Goal: Information Seeking & Learning: Learn about a topic

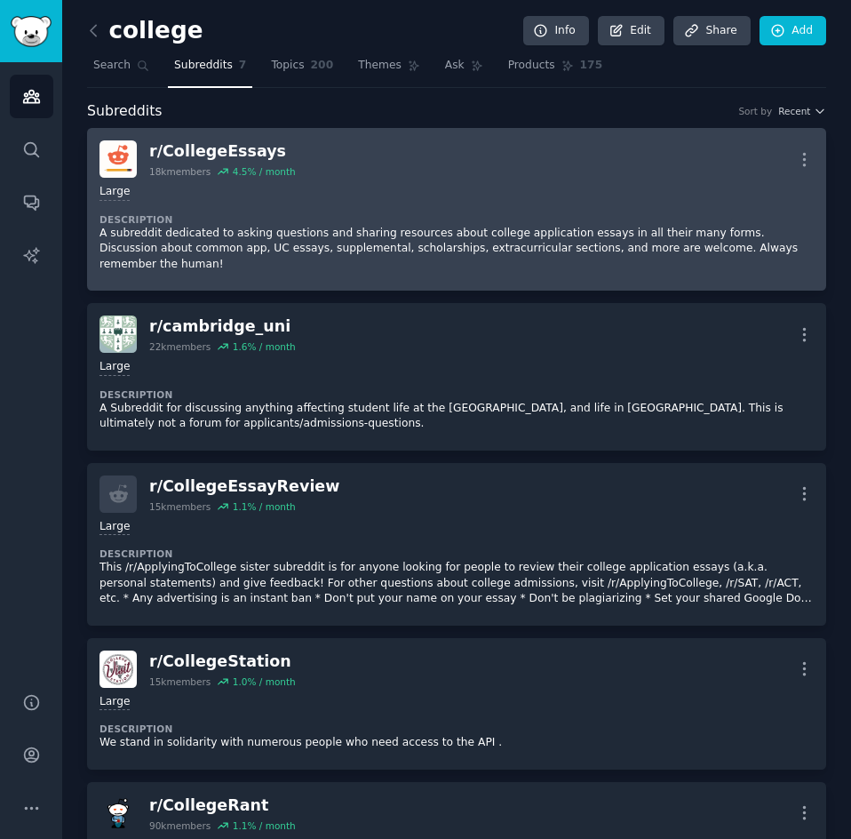
click at [194, 152] on div "r/ CollegeEssays" at bounding box center [222, 151] width 147 height 22
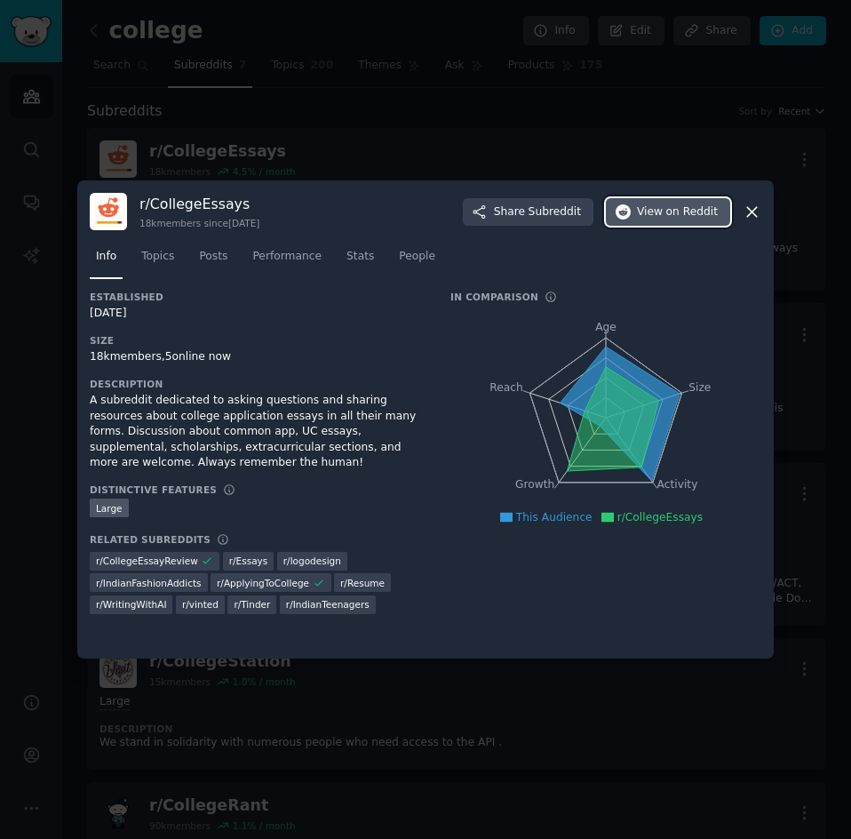
click at [653, 212] on span "View on Reddit" at bounding box center [677, 212] width 81 height 16
click at [753, 206] on icon at bounding box center [752, 212] width 19 height 19
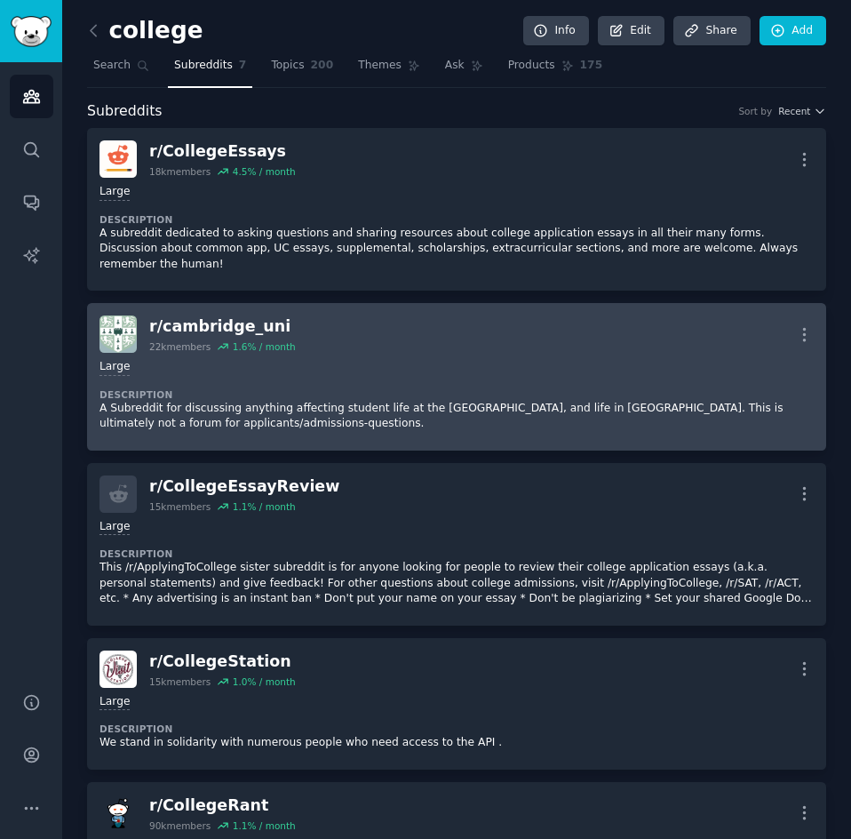
click at [201, 332] on div "r/ cambridge_uni" at bounding box center [222, 326] width 147 height 22
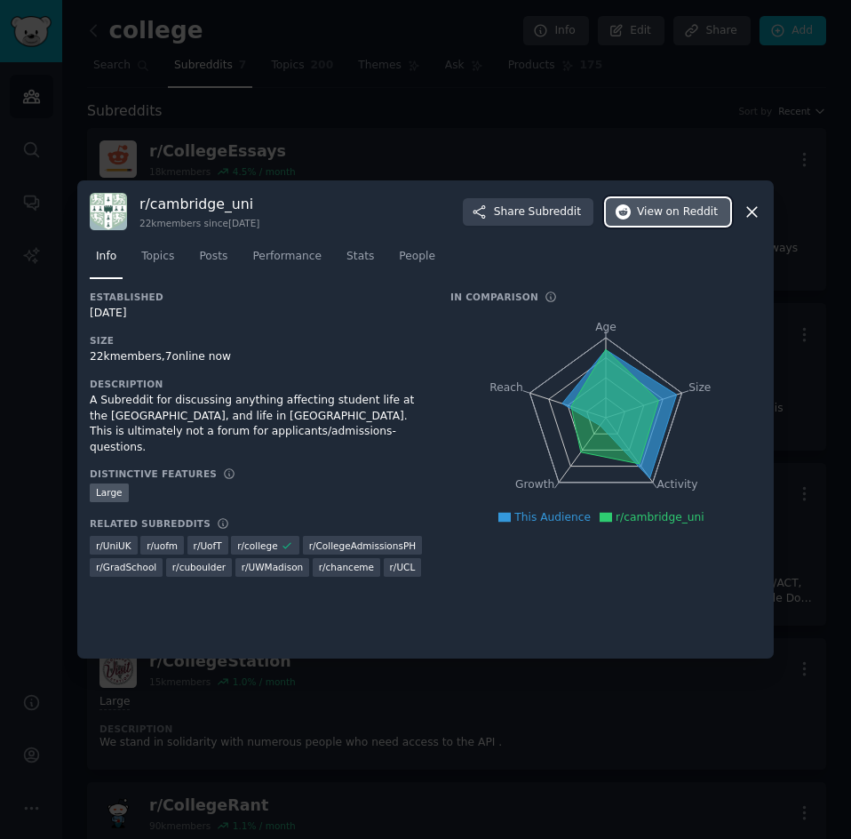
click at [666, 210] on span "on Reddit" at bounding box center [692, 212] width 52 height 16
click at [749, 216] on icon at bounding box center [752, 212] width 19 height 19
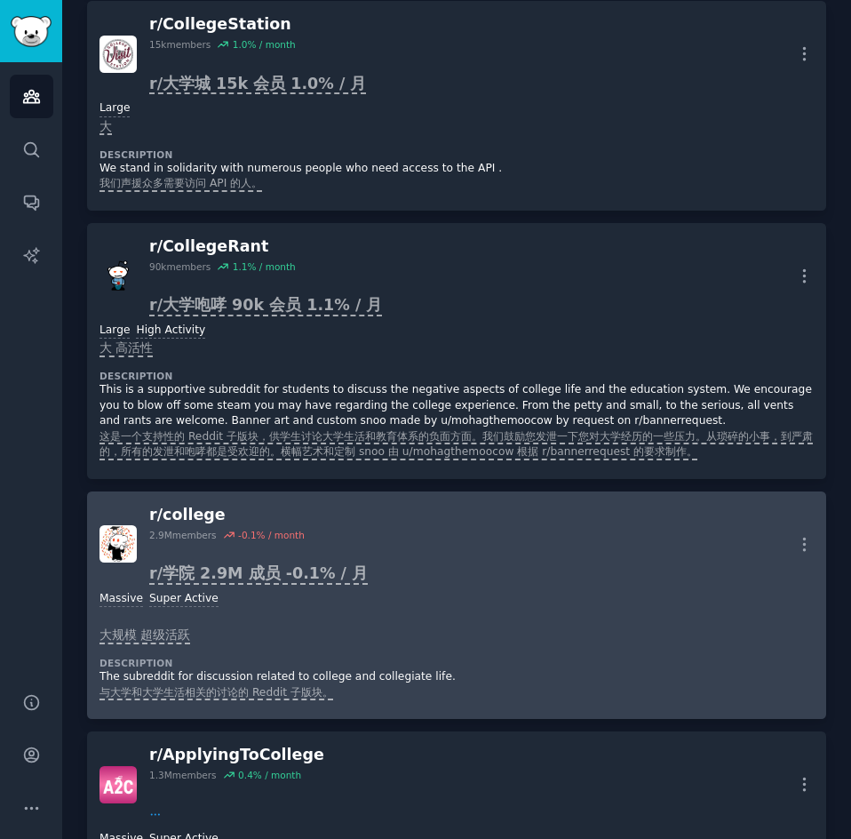
scroll to position [1244, 0]
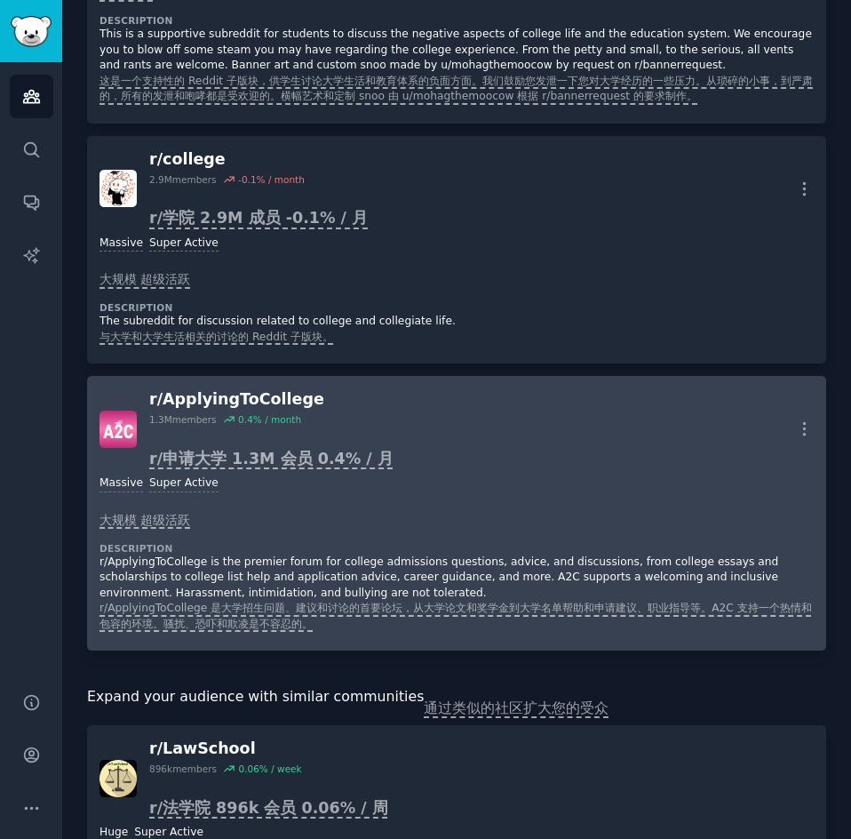
click at [254, 393] on div "r/ ApplyingToCollege" at bounding box center [271, 399] width 244 height 22
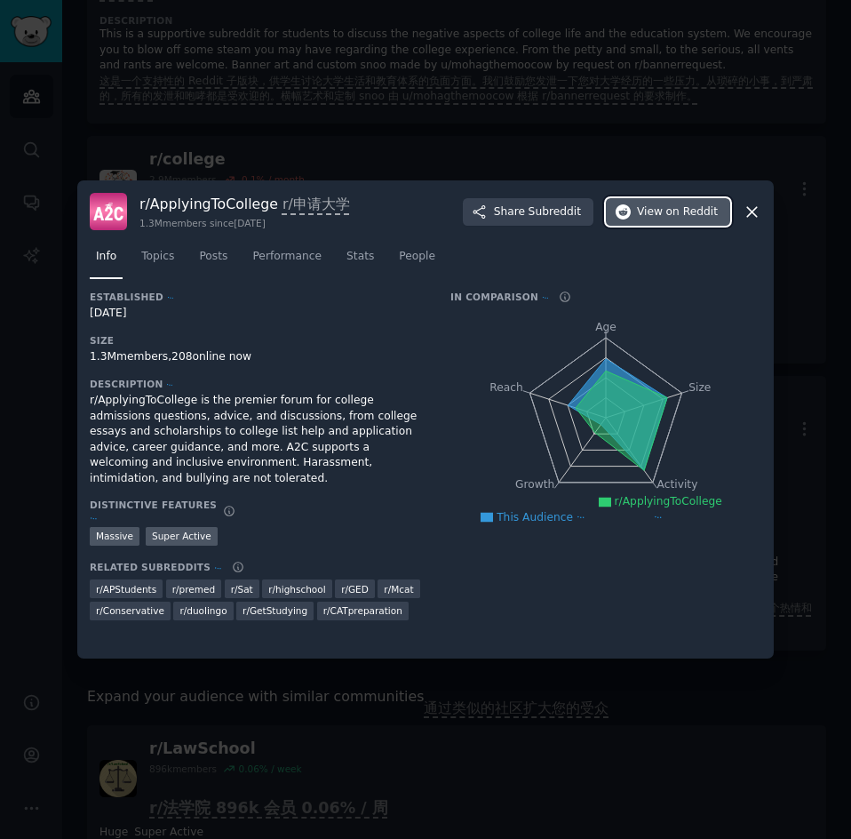
click at [678, 214] on span "on Reddit" at bounding box center [692, 212] width 52 height 16
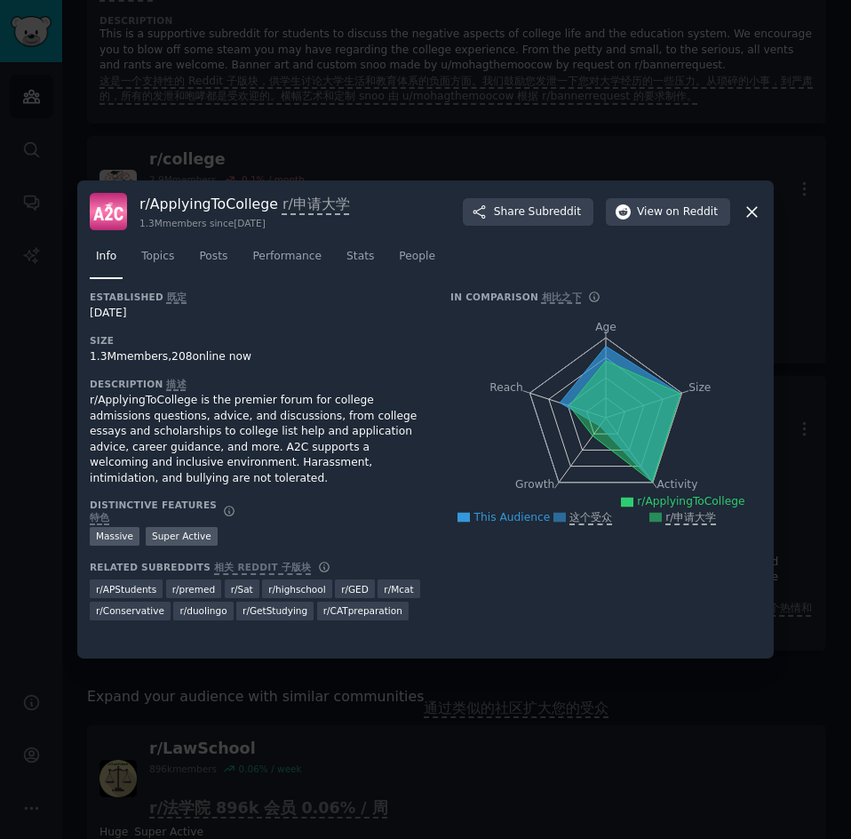
click at [753, 211] on icon at bounding box center [752, 212] width 10 height 10
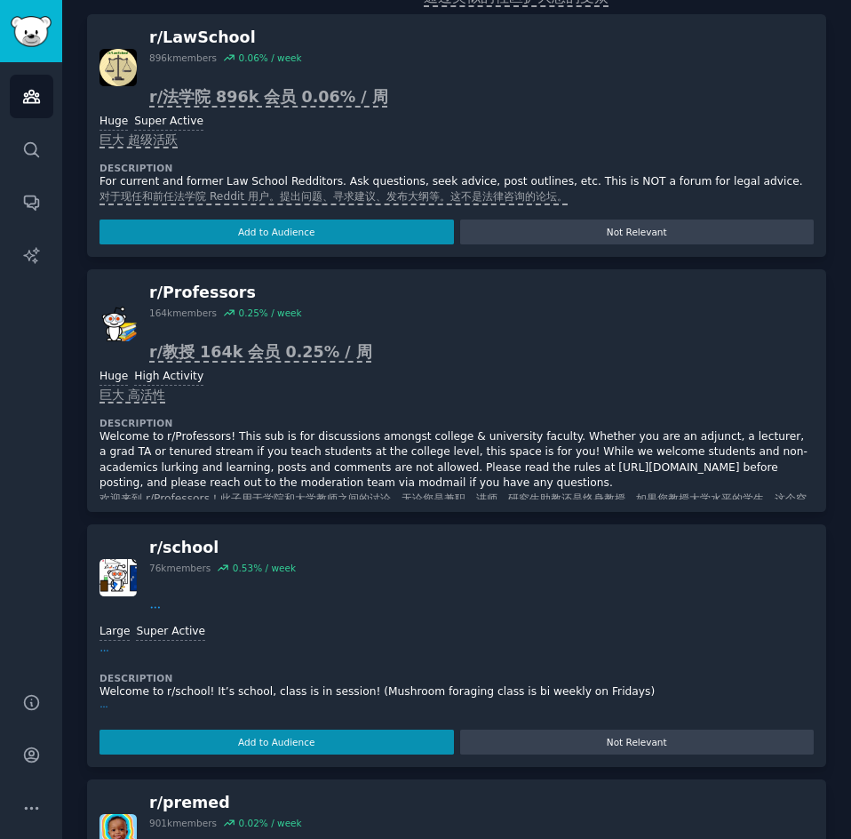
scroll to position [2043, 0]
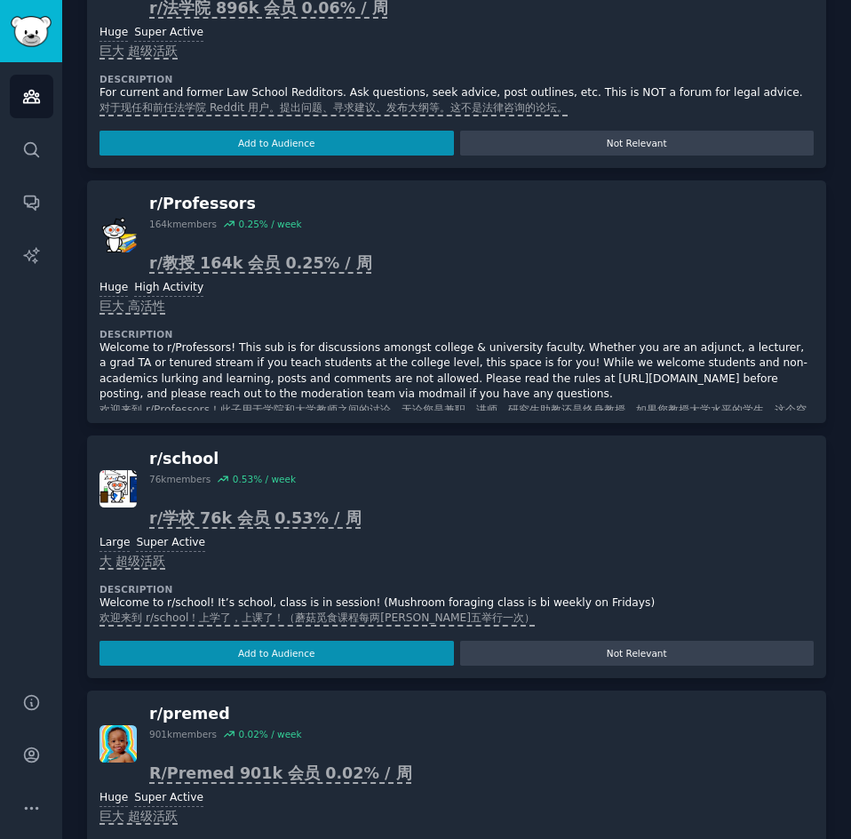
click at [179, 451] on div "r/ school" at bounding box center [255, 459] width 212 height 22
click at [167, 463] on div "r/ school" at bounding box center [255, 459] width 212 height 22
click at [166, 494] on h2 "r/ school 76k members 0.53 % / week r/学校 76k 会员 0.53% / 周" at bounding box center [255, 488] width 212 height 81
click at [179, 474] on div "76k members" at bounding box center [179, 479] width 61 height 12
click at [97, 485] on div "r/ school 76k members 0.53 % / week r/学校 76k 会员 0.53% / 周 >= 95th percentile fo…" at bounding box center [456, 556] width 739 height 243
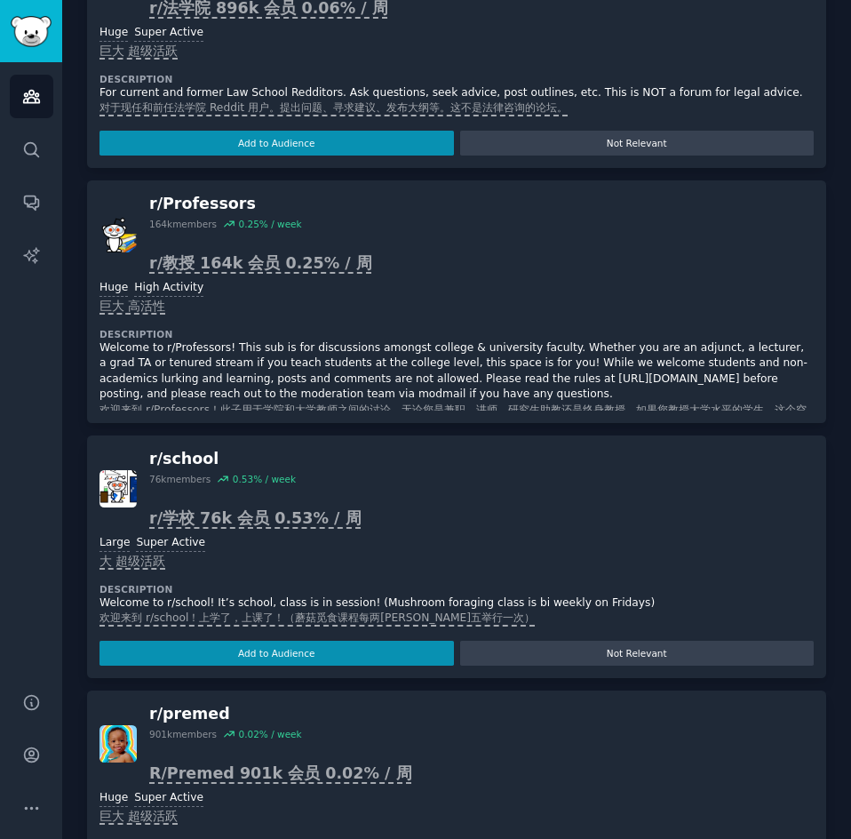
click at [123, 488] on img at bounding box center [118, 488] width 37 height 37
click at [178, 459] on div "r/ school" at bounding box center [255, 459] width 212 height 22
click at [270, 564] on dd ">= 95th percentile for submissions / day Large Super Active 大 超级活跃" at bounding box center [457, 553] width 714 height 36
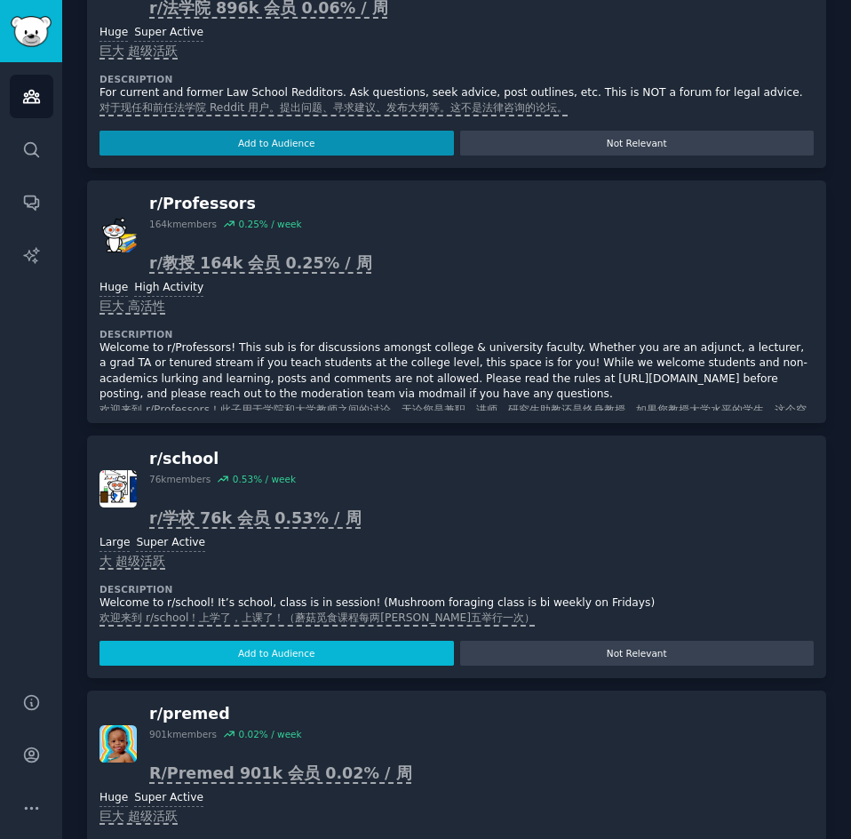
click at [268, 656] on button "Add to Audience" at bounding box center [277, 653] width 354 height 25
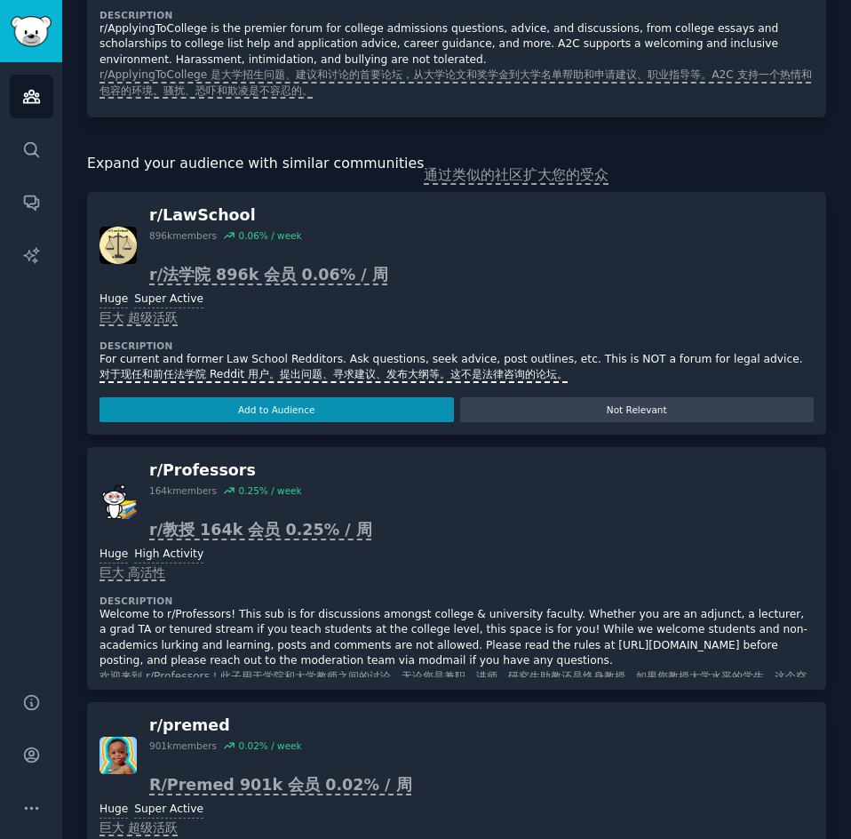
scroll to position [1654, 0]
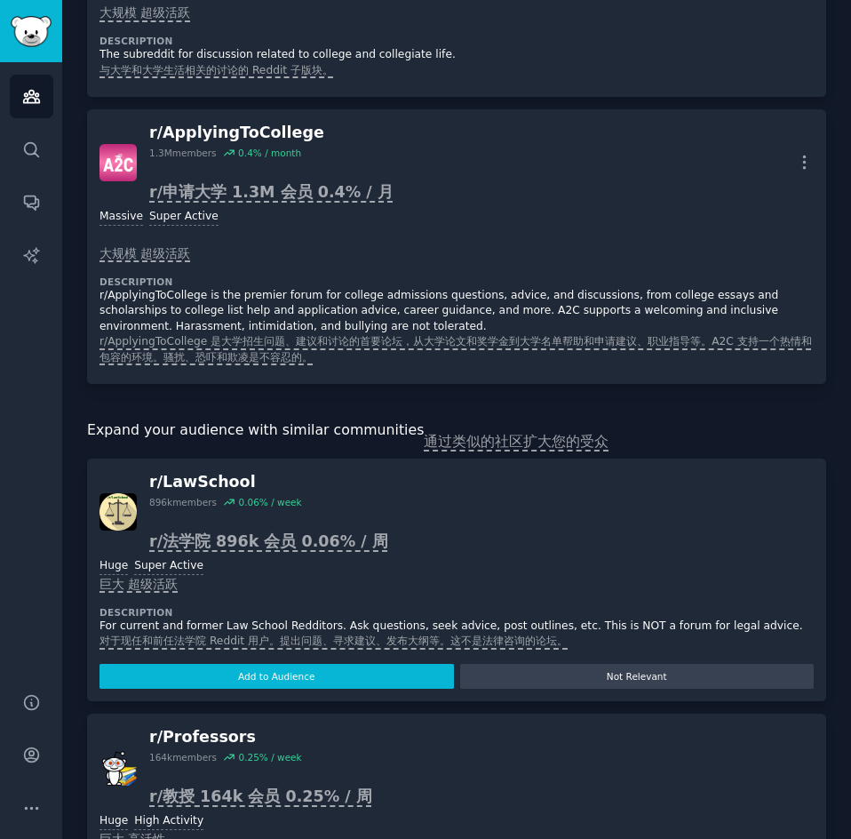
click at [252, 679] on button "Add to Audience" at bounding box center [277, 676] width 354 height 25
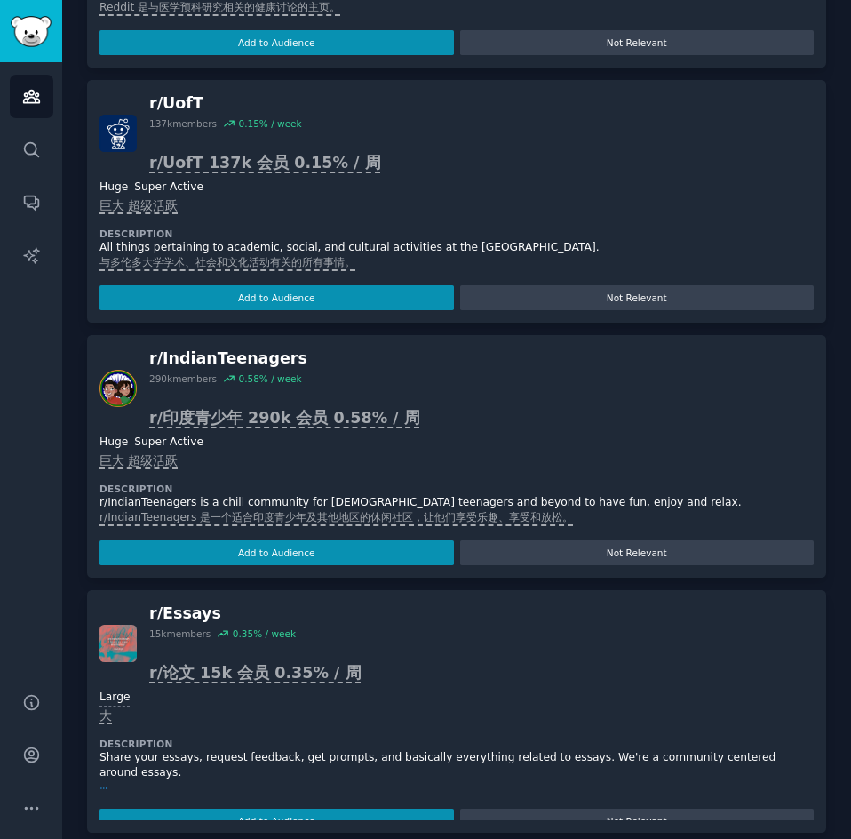
scroll to position [13, 0]
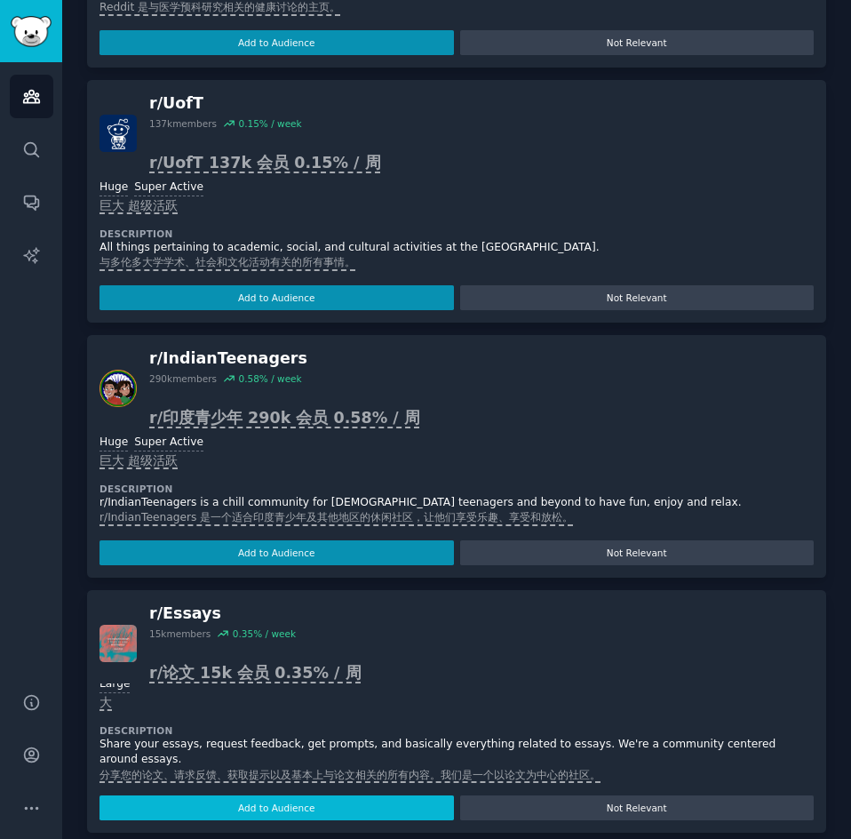
click at [259, 812] on button "Add to Audience" at bounding box center [277, 807] width 354 height 25
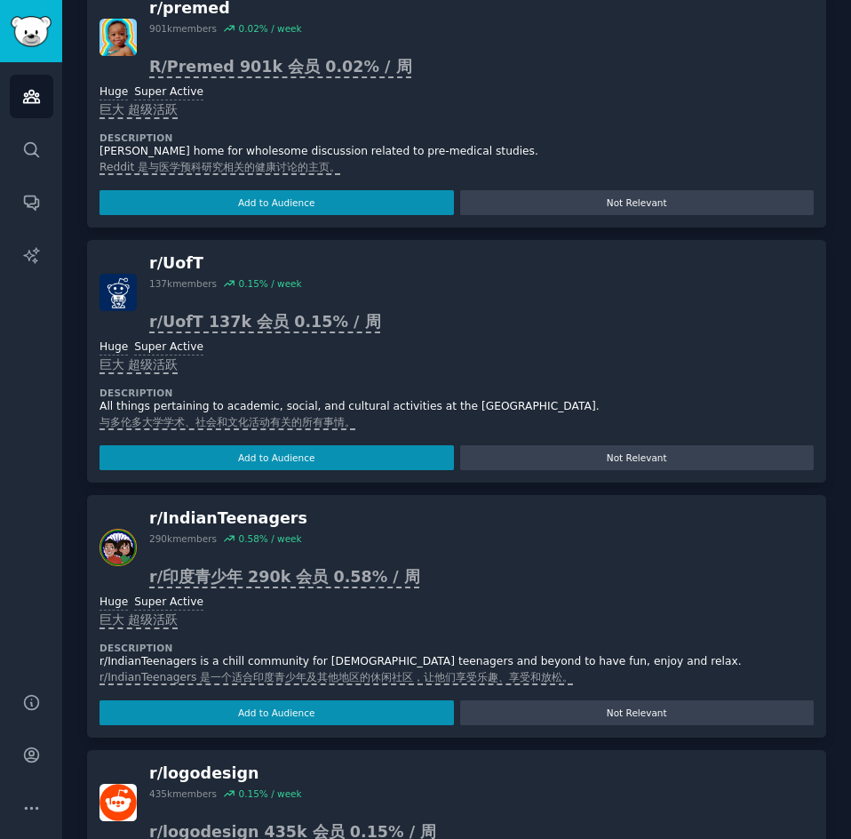
scroll to position [2846, 0]
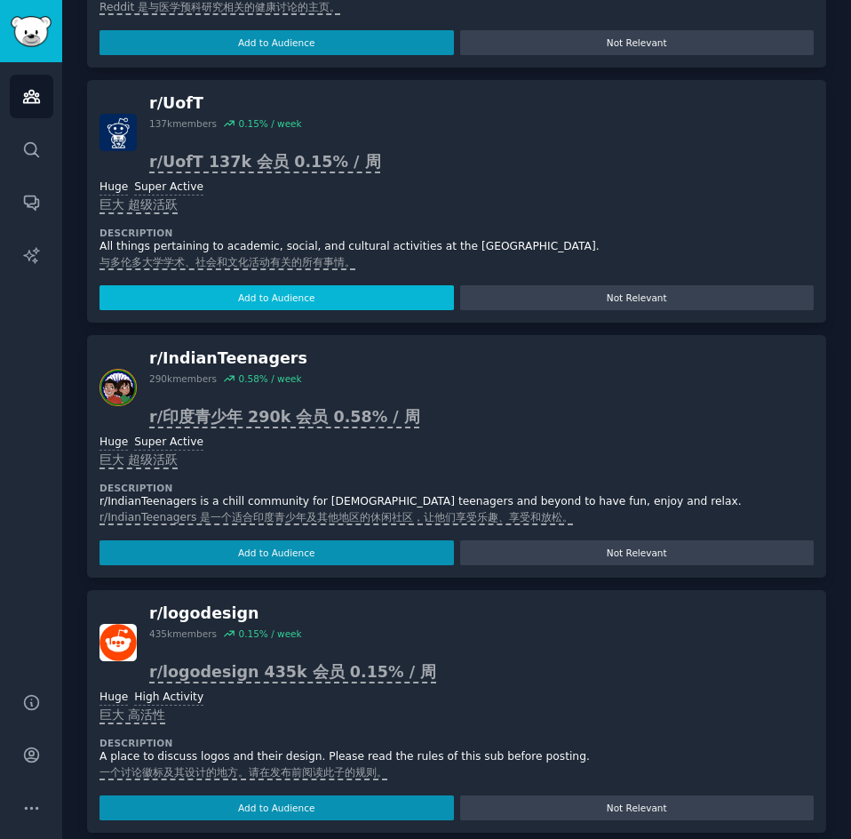
click at [370, 288] on button "Add to Audience" at bounding box center [277, 297] width 354 height 25
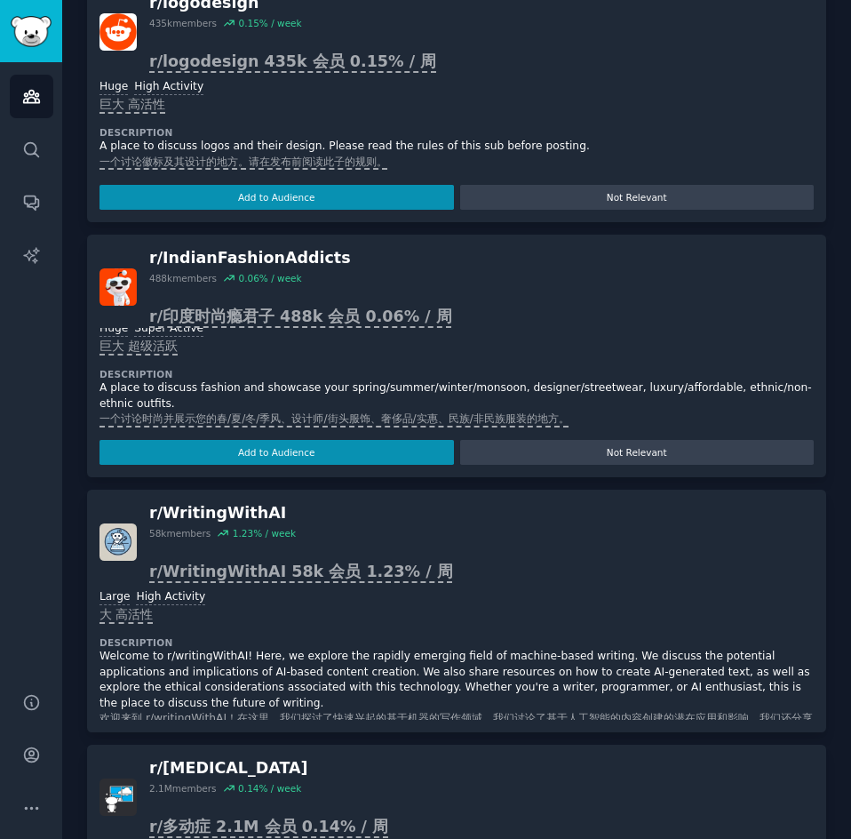
scroll to position [76, 0]
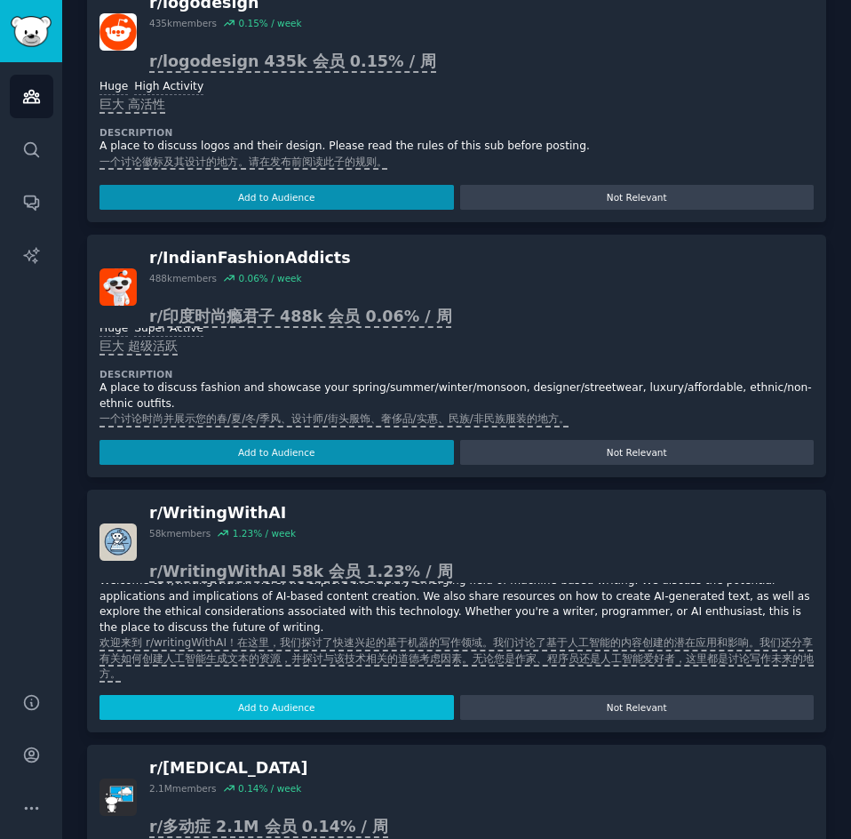
click at [242, 710] on button "Add to Audience" at bounding box center [277, 707] width 354 height 25
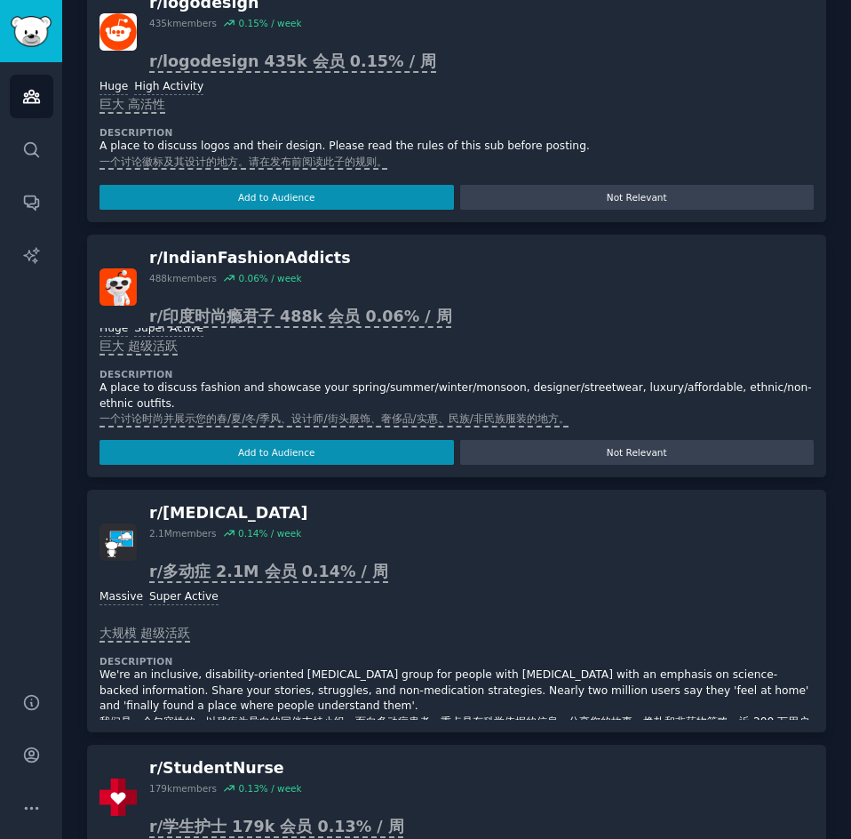
scroll to position [63, 0]
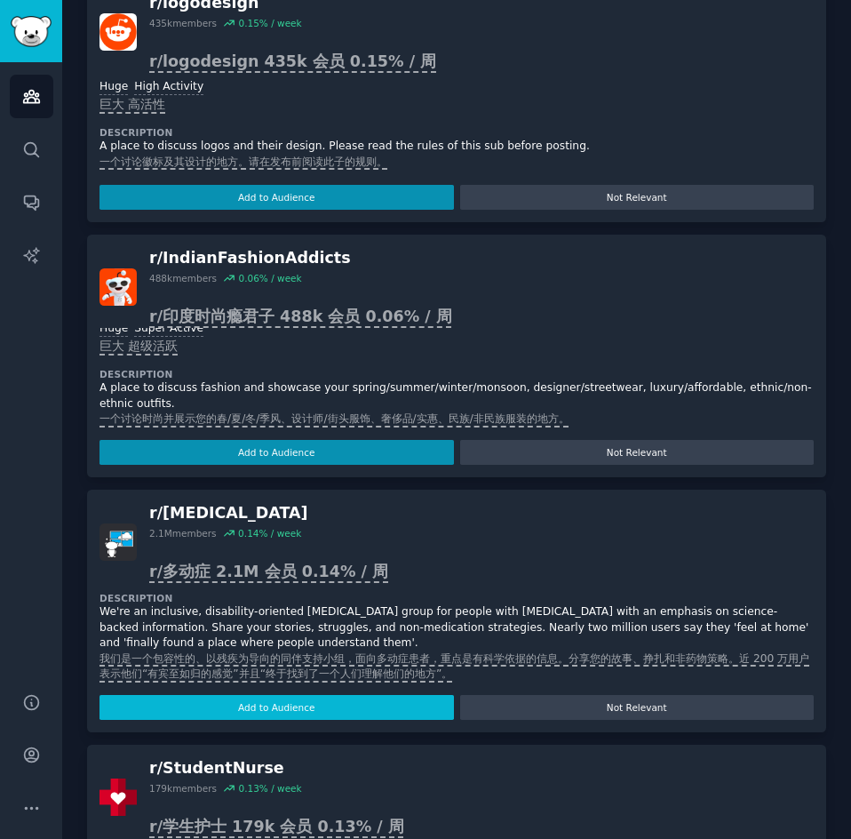
click at [267, 712] on button "Add to Audience" at bounding box center [277, 707] width 354 height 25
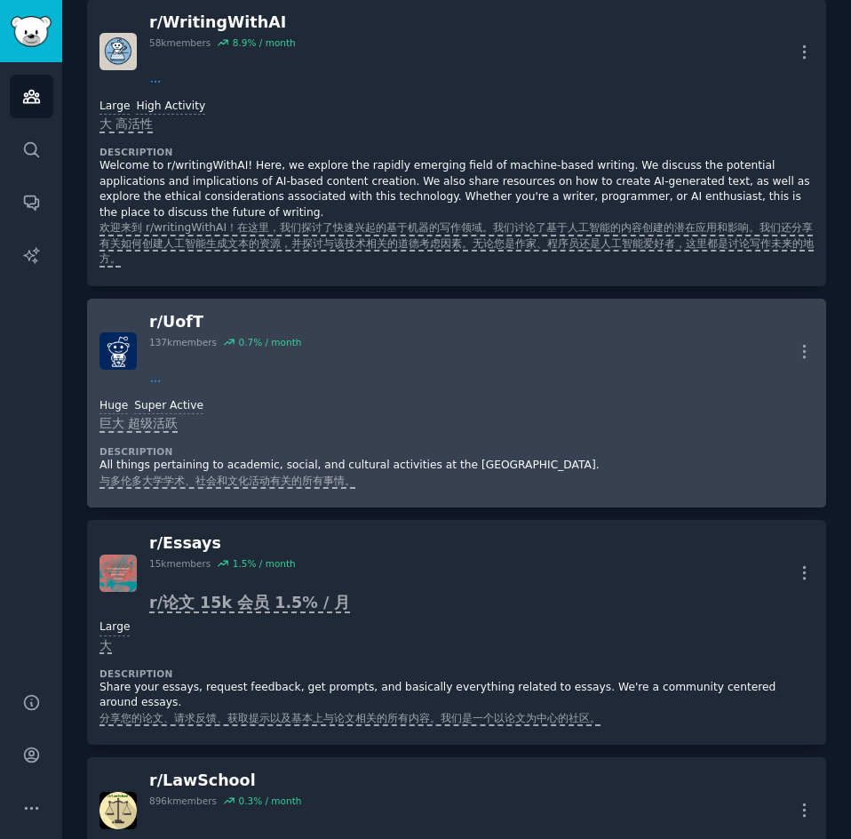
scroll to position [0, 0]
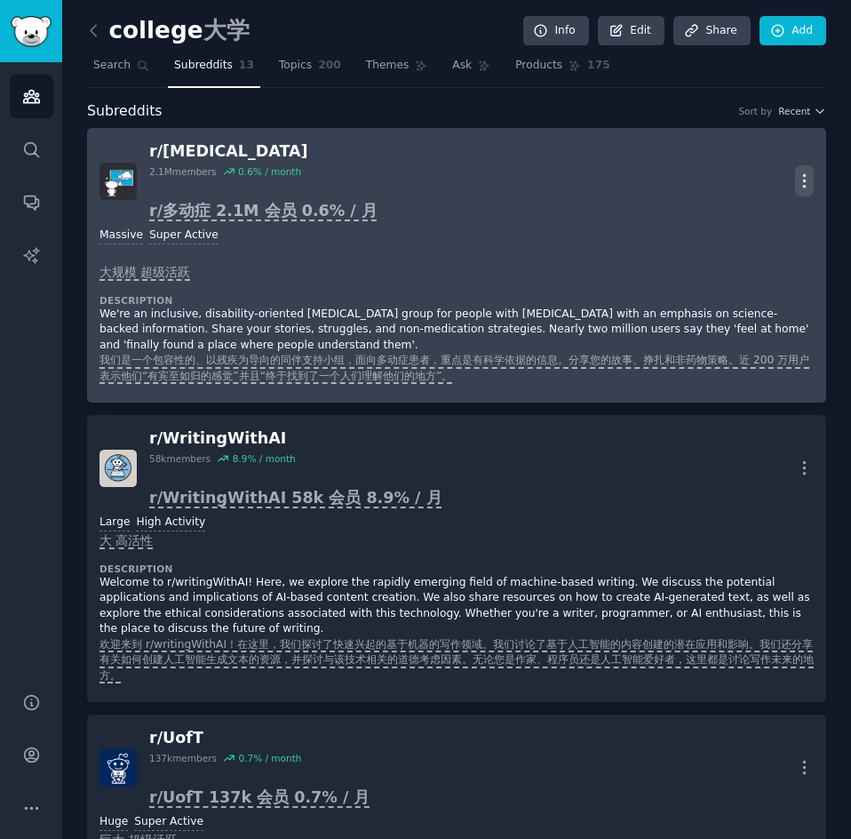
click at [799, 174] on icon "button" at bounding box center [804, 180] width 19 height 19
click at [488, 197] on div "r/ [MEDICAL_DATA] 2.1M members 0.6 % / month r/多动症 2.1M 会员 0.6% / 月 More View S…" at bounding box center [457, 180] width 714 height 81
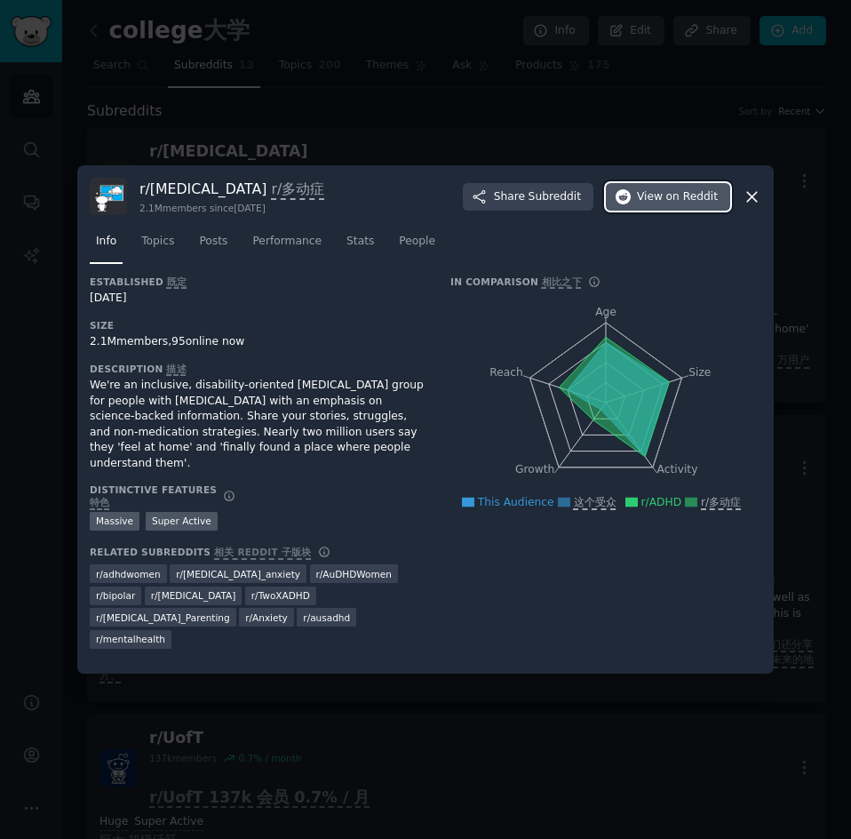
click at [628, 205] on icon "button" at bounding box center [624, 197] width 16 height 16
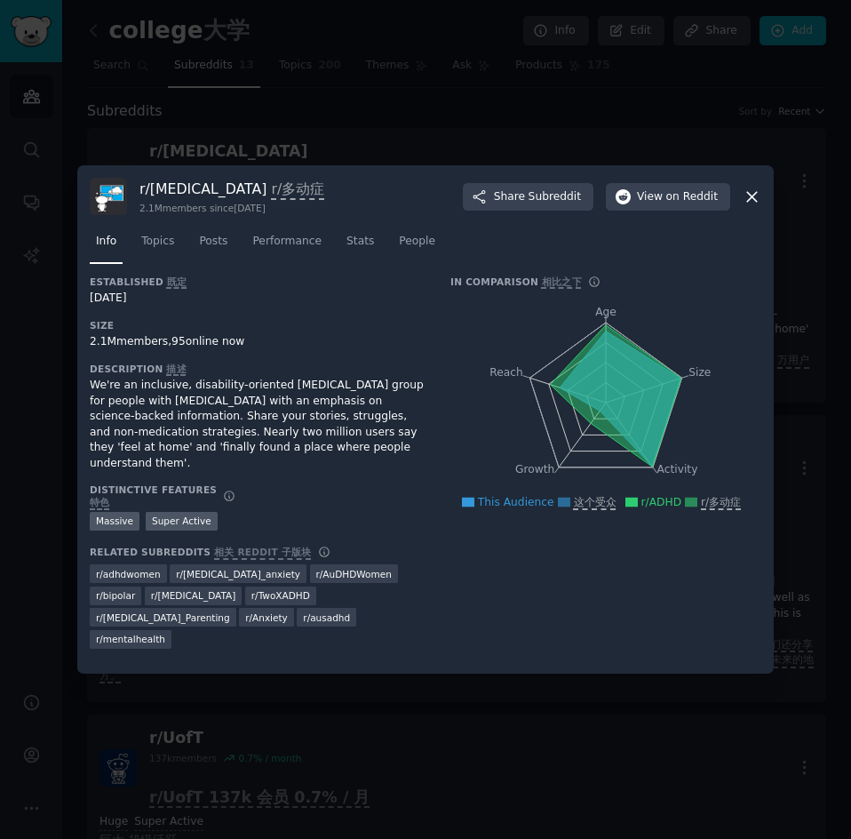
click at [749, 206] on icon at bounding box center [752, 196] width 19 height 19
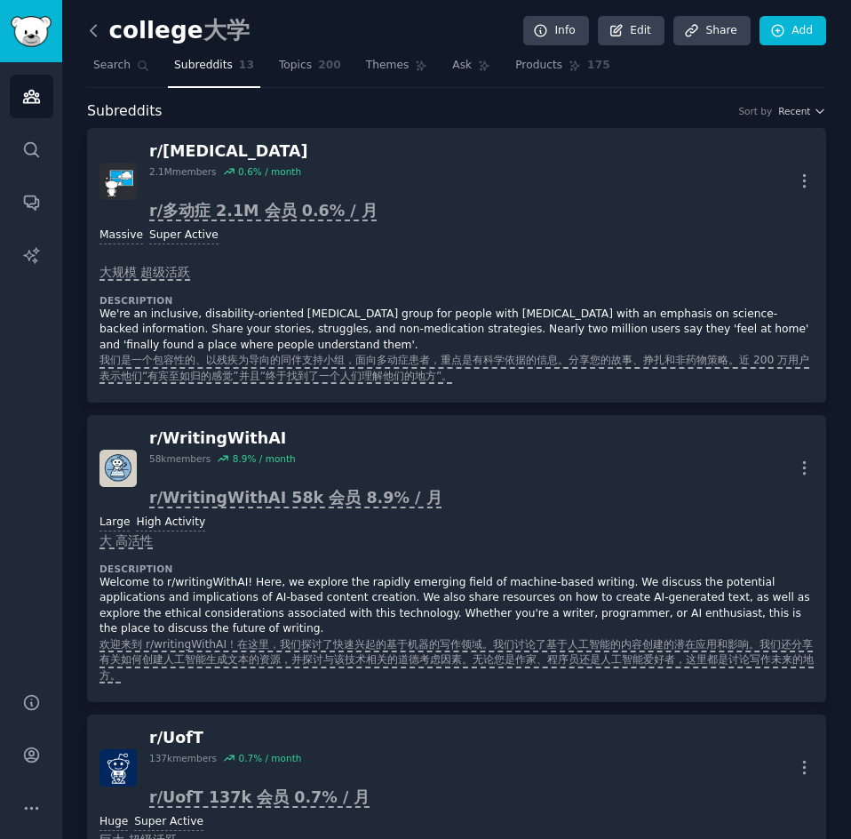
click at [96, 33] on icon at bounding box center [93, 30] width 19 height 19
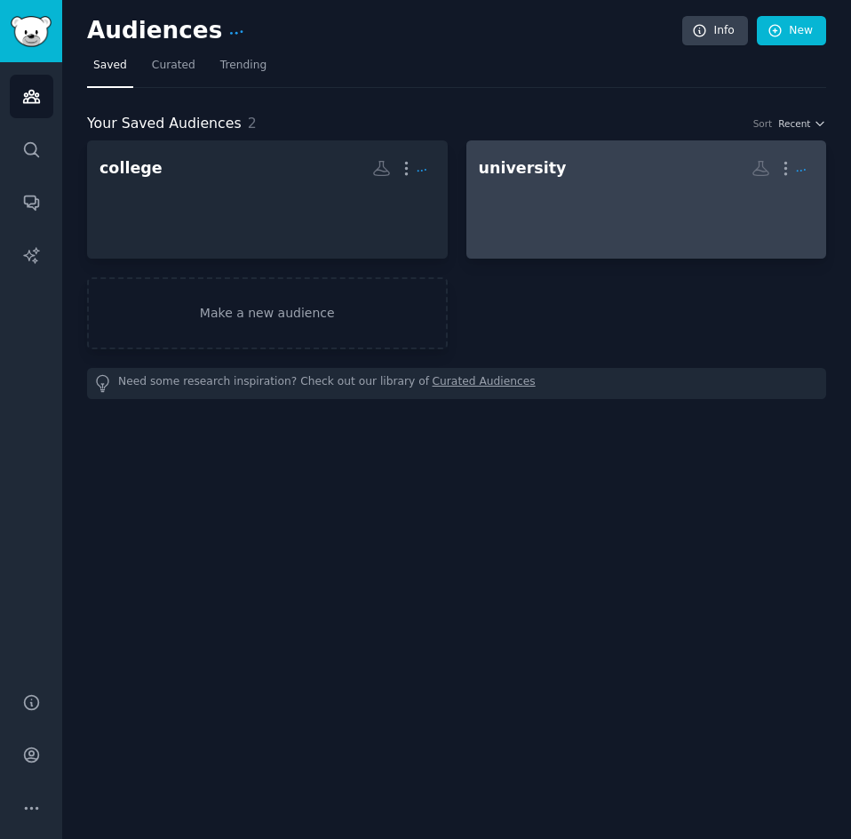
click at [566, 183] on h2 "university More" at bounding box center [647, 168] width 336 height 31
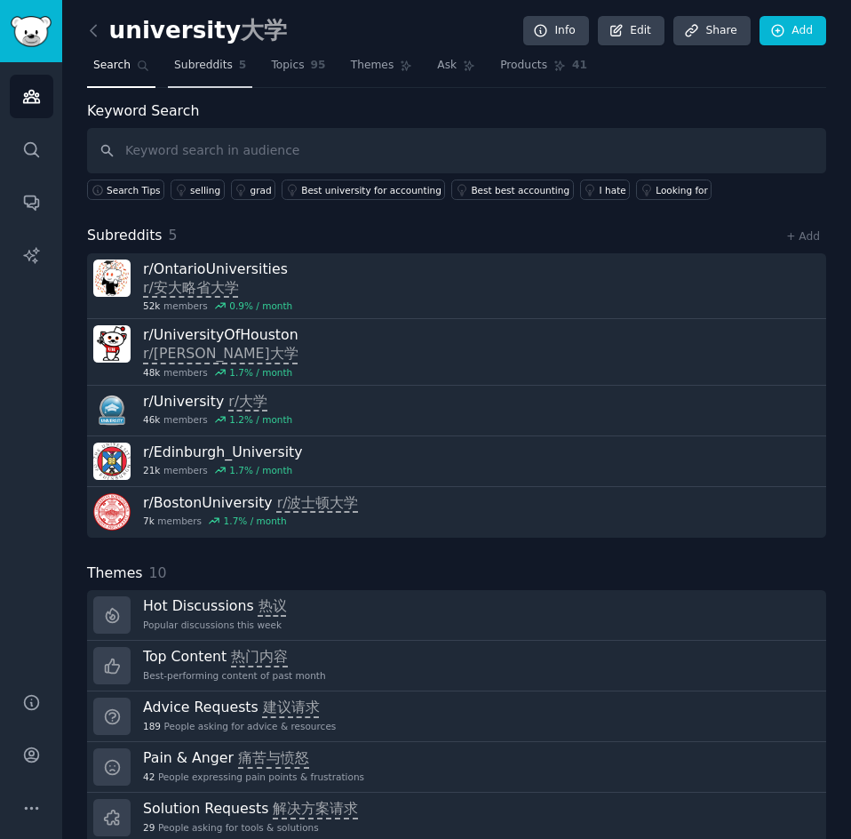
click at [215, 80] on link "Subreddits 5" at bounding box center [210, 70] width 84 height 36
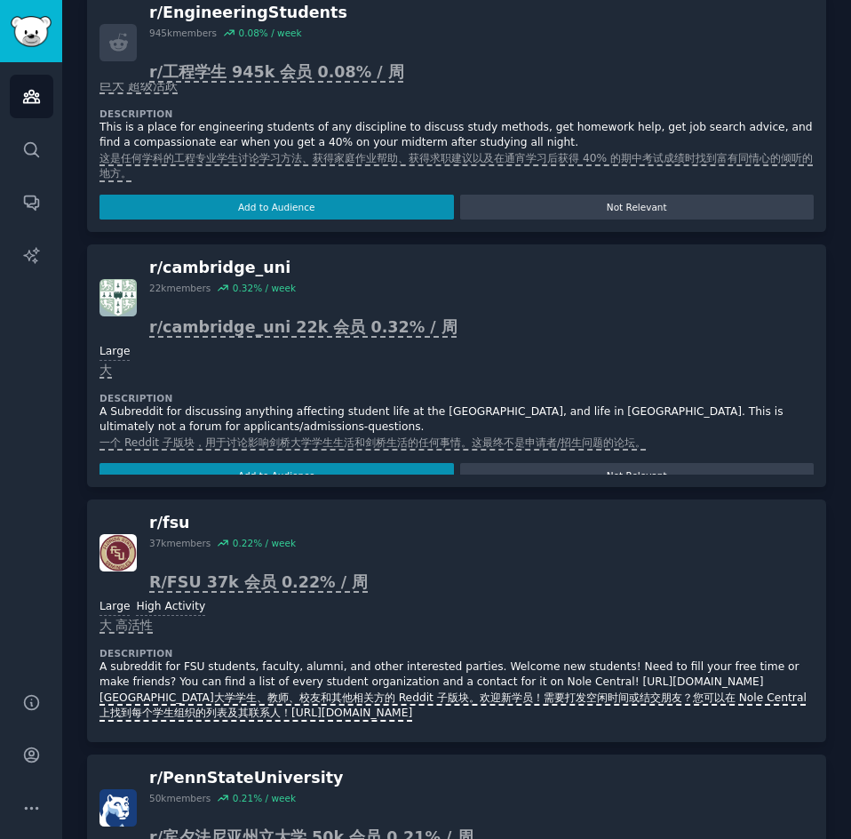
scroll to position [29, 0]
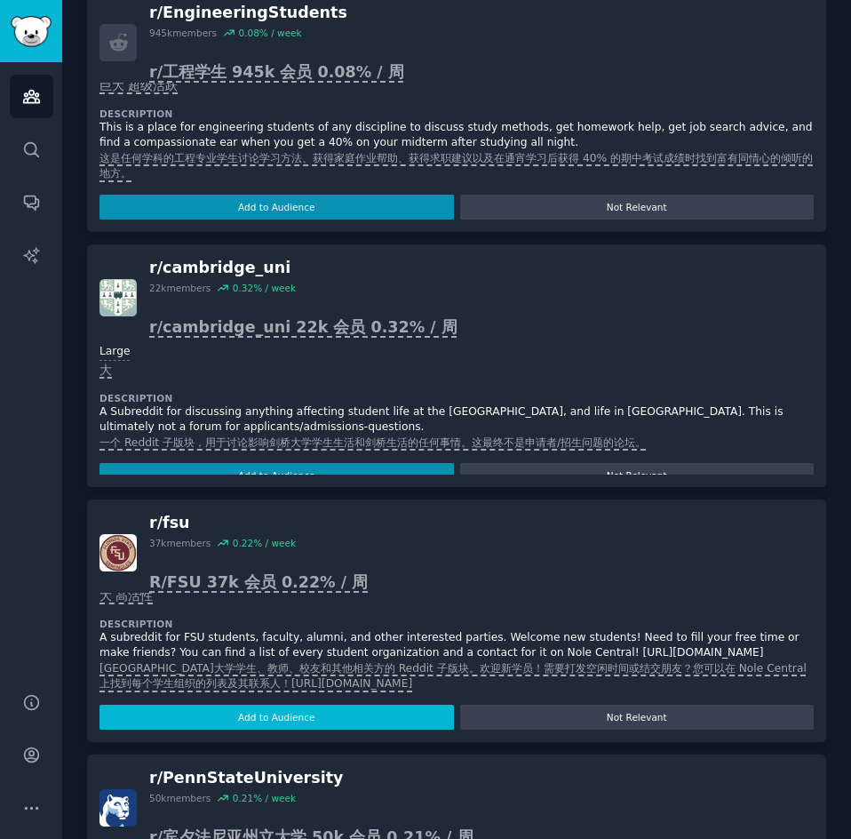
click at [244, 721] on button "Add to Audience" at bounding box center [277, 717] width 354 height 25
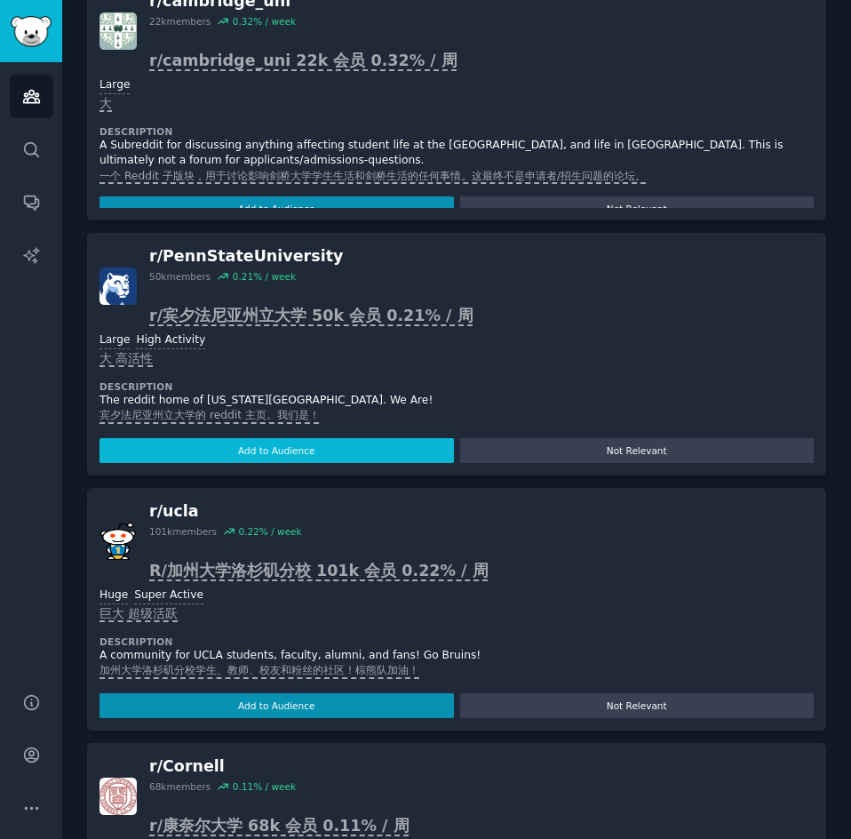
scroll to position [2291, 0]
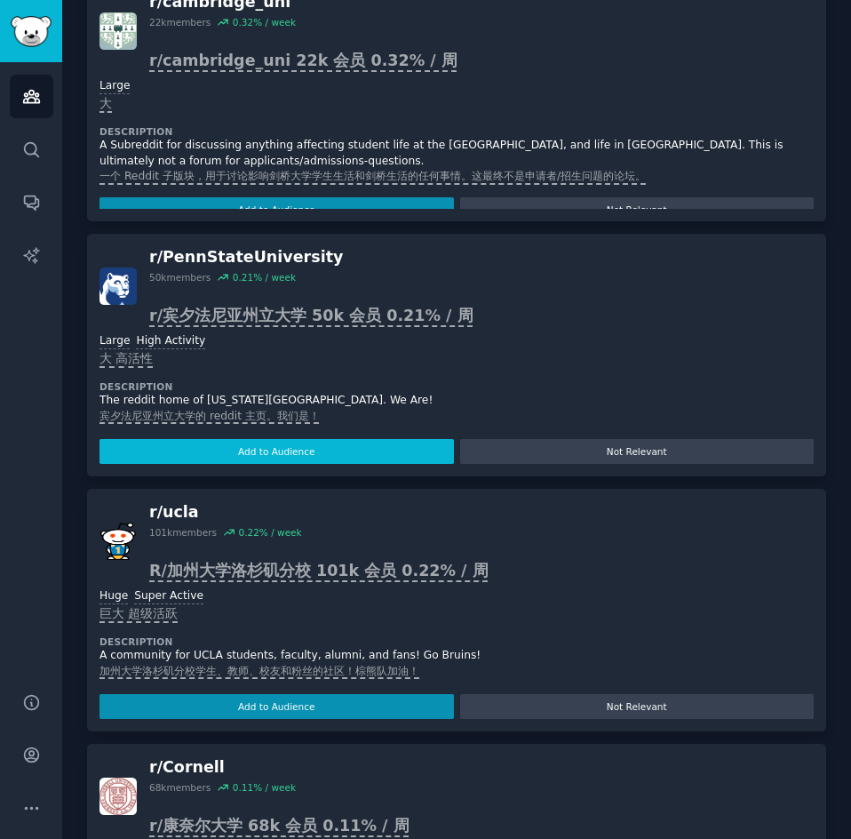
click at [239, 457] on button "Add to Audience" at bounding box center [277, 451] width 354 height 25
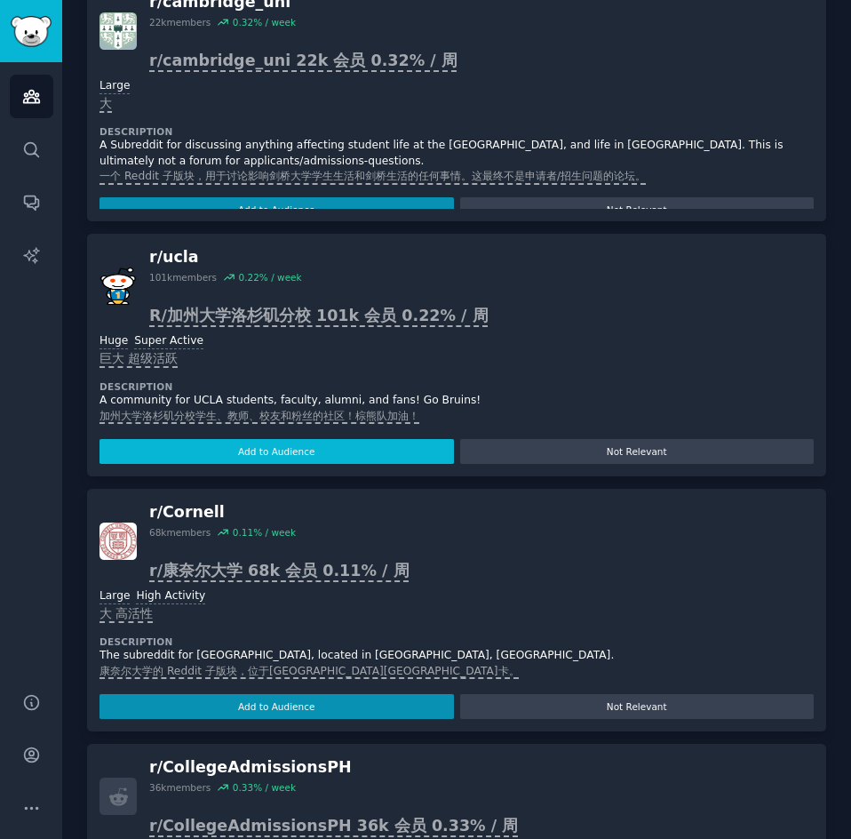
click at [218, 463] on button "Add to Audience" at bounding box center [277, 451] width 354 height 25
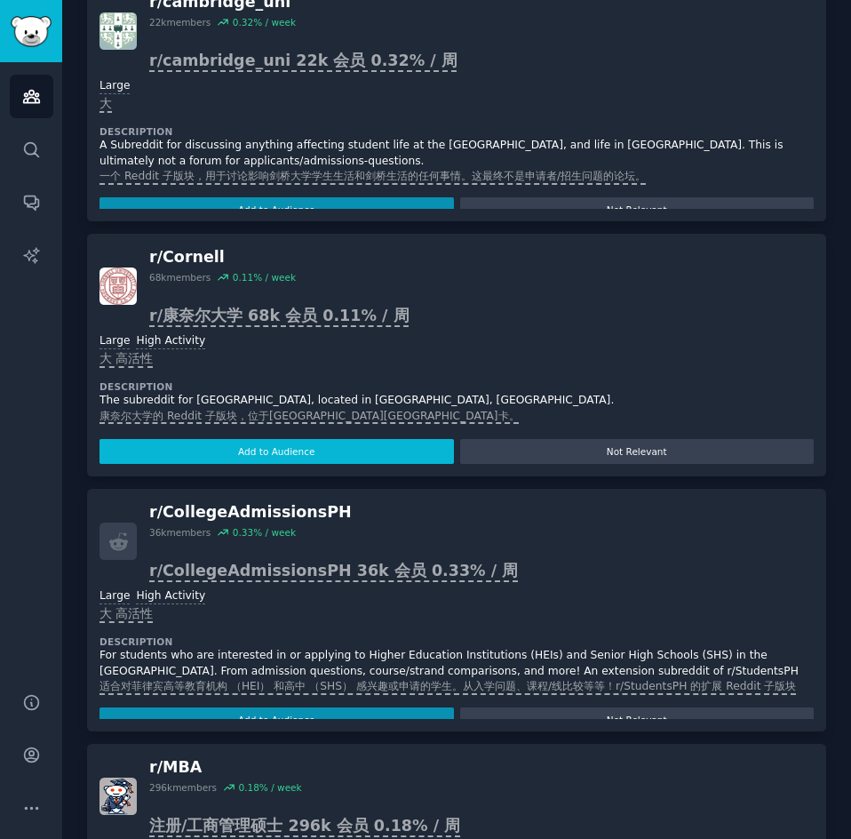
click at [234, 457] on button "Add to Audience" at bounding box center [277, 451] width 354 height 25
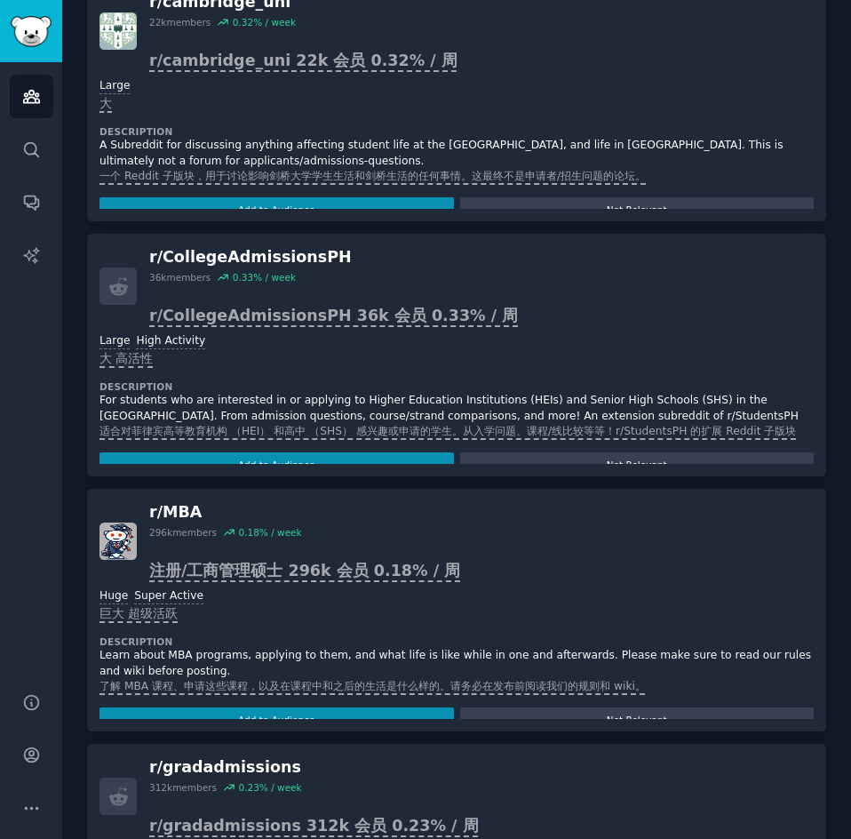
scroll to position [2901, 0]
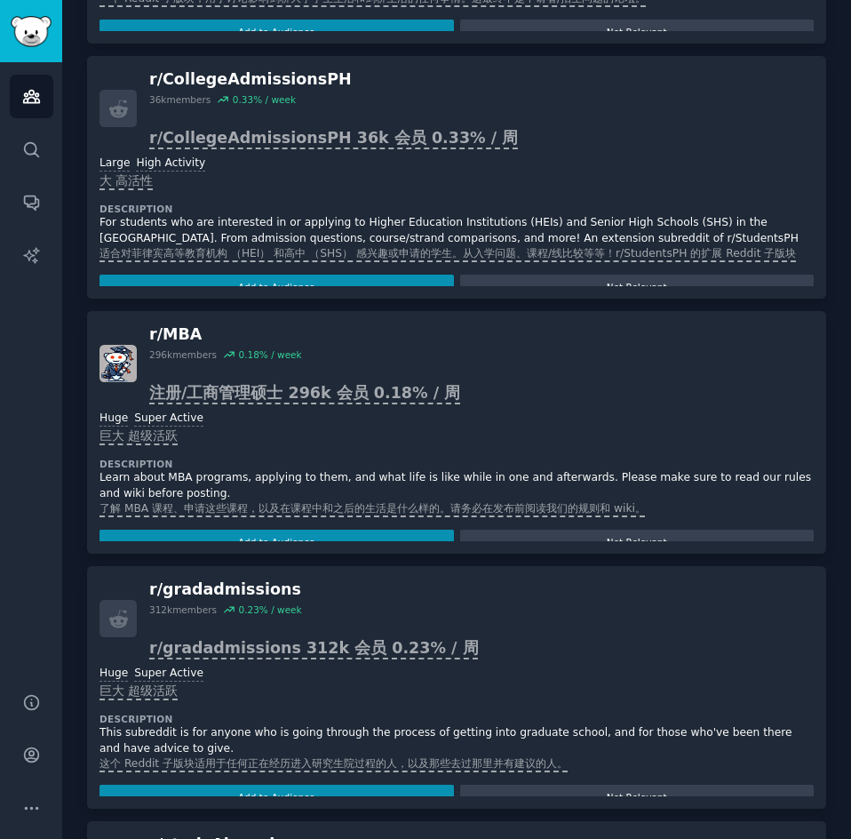
click at [270, 527] on div "Add to Audience Not Relevant" at bounding box center [457, 538] width 714 height 31
click at [270, 538] on button "Add to Audience" at bounding box center [277, 541] width 354 height 25
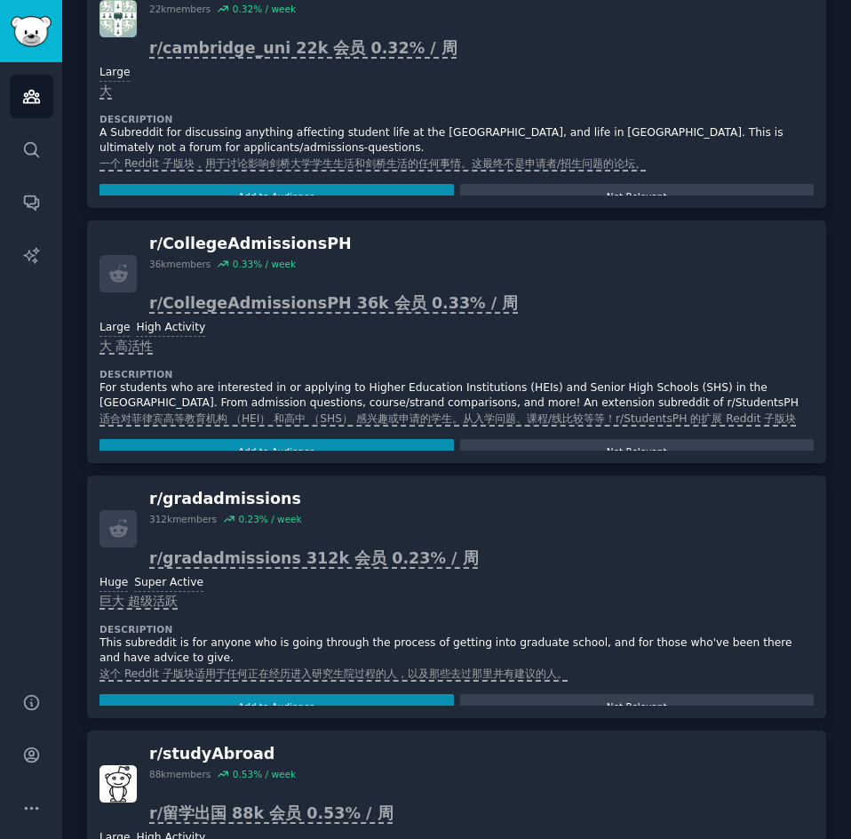
scroll to position [3061, 0]
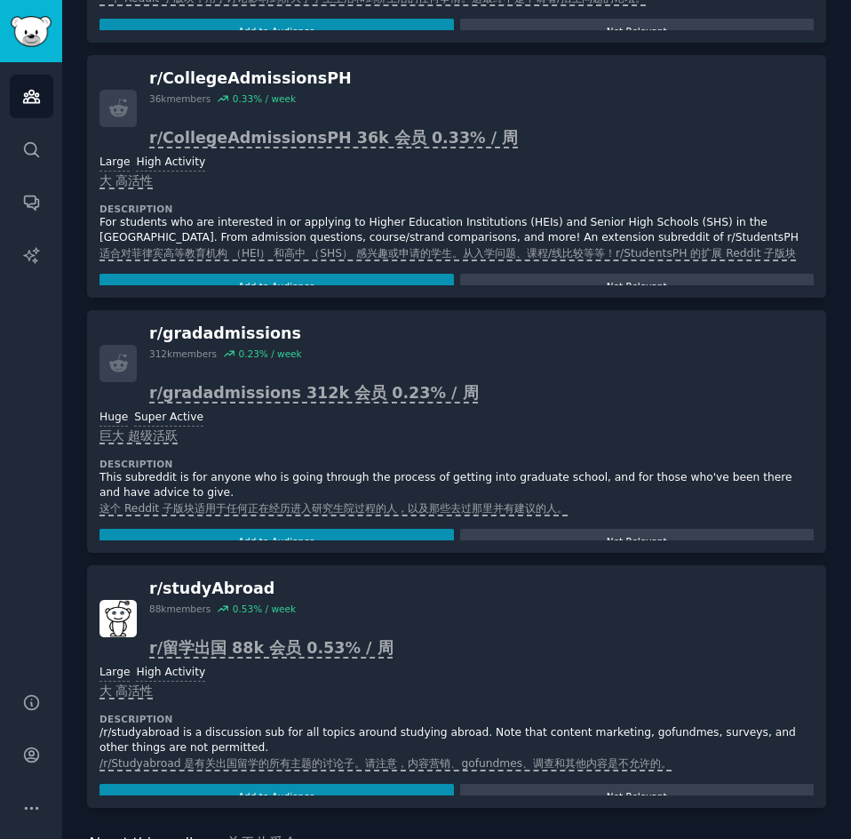
click at [270, 538] on button "Add to Audience" at bounding box center [277, 541] width 354 height 25
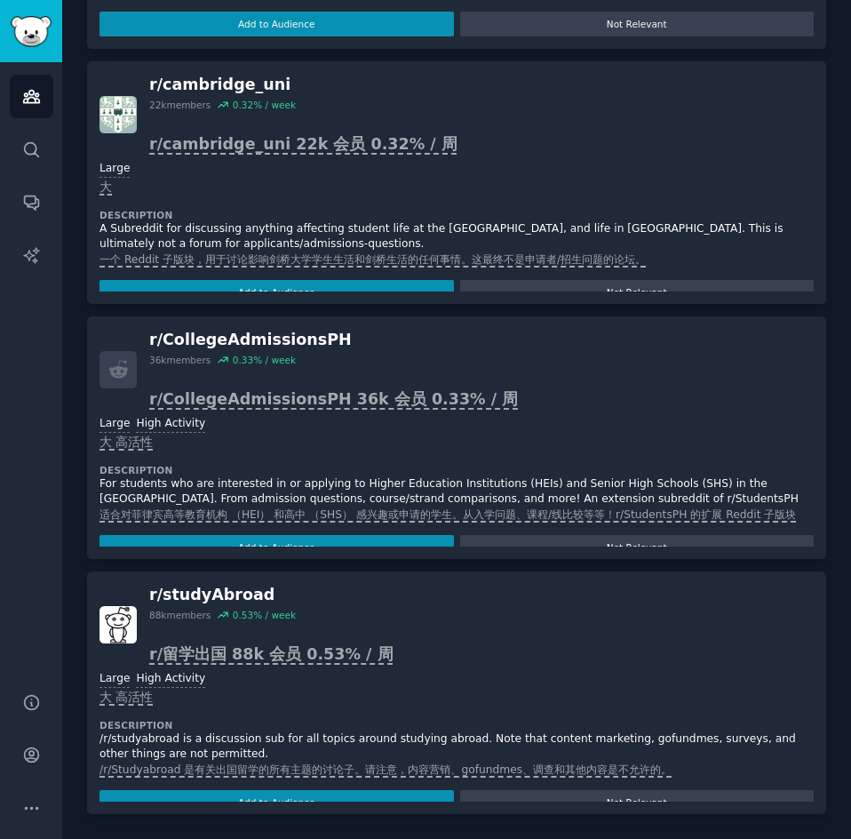
scroll to position [3220, 0]
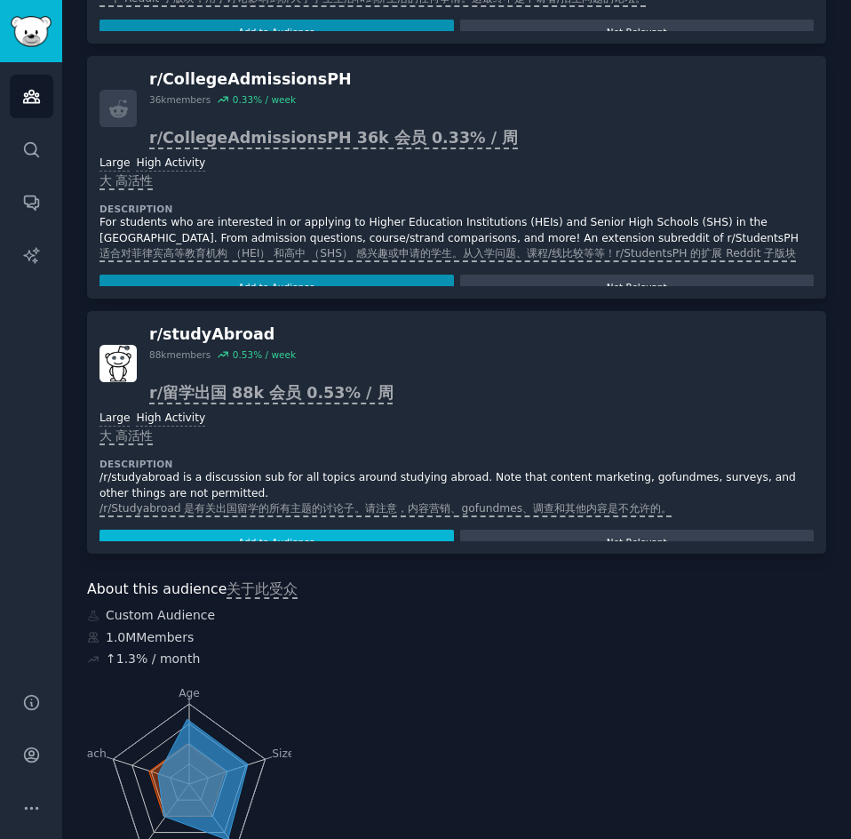
click at [231, 535] on button "Add to Audience" at bounding box center [277, 541] width 354 height 25
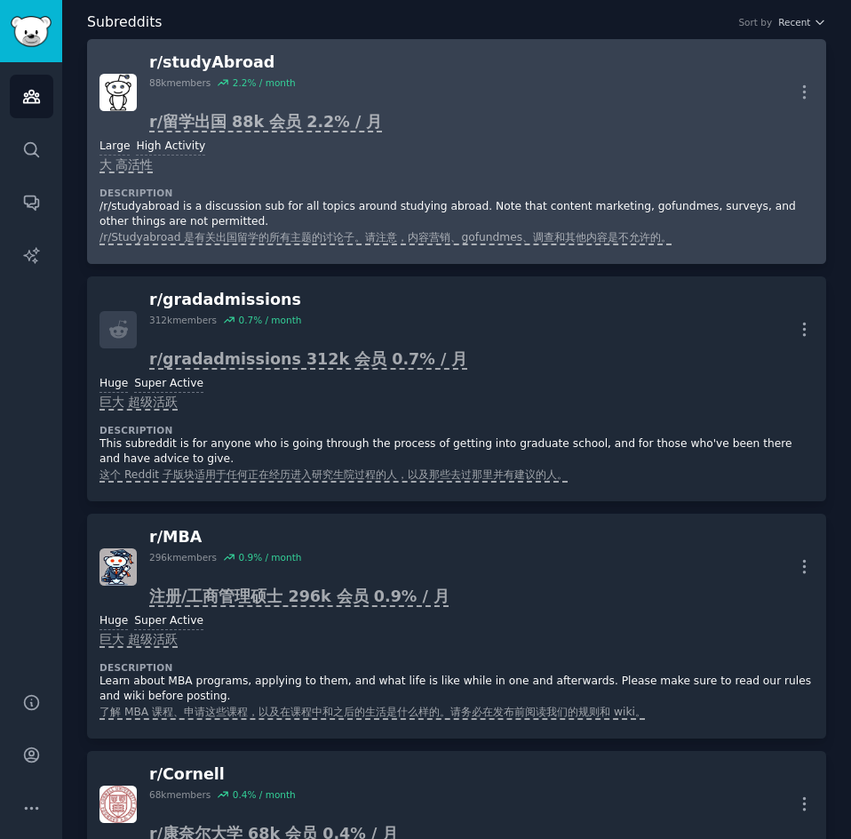
scroll to position [0, 0]
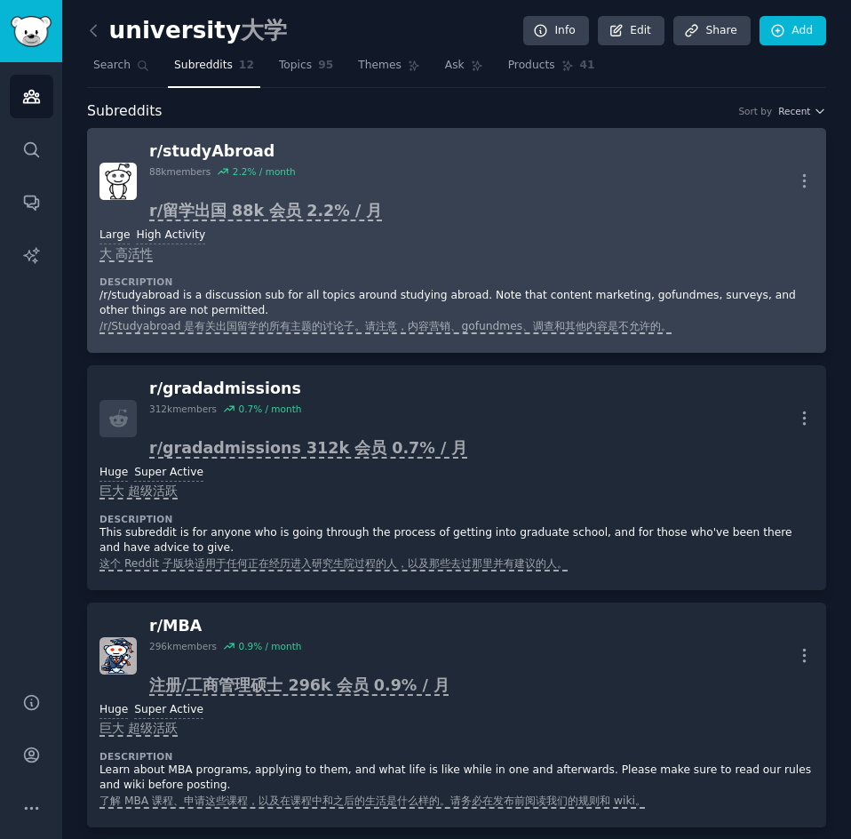
click at [231, 145] on div "r/ studyAbroad" at bounding box center [265, 151] width 233 height 22
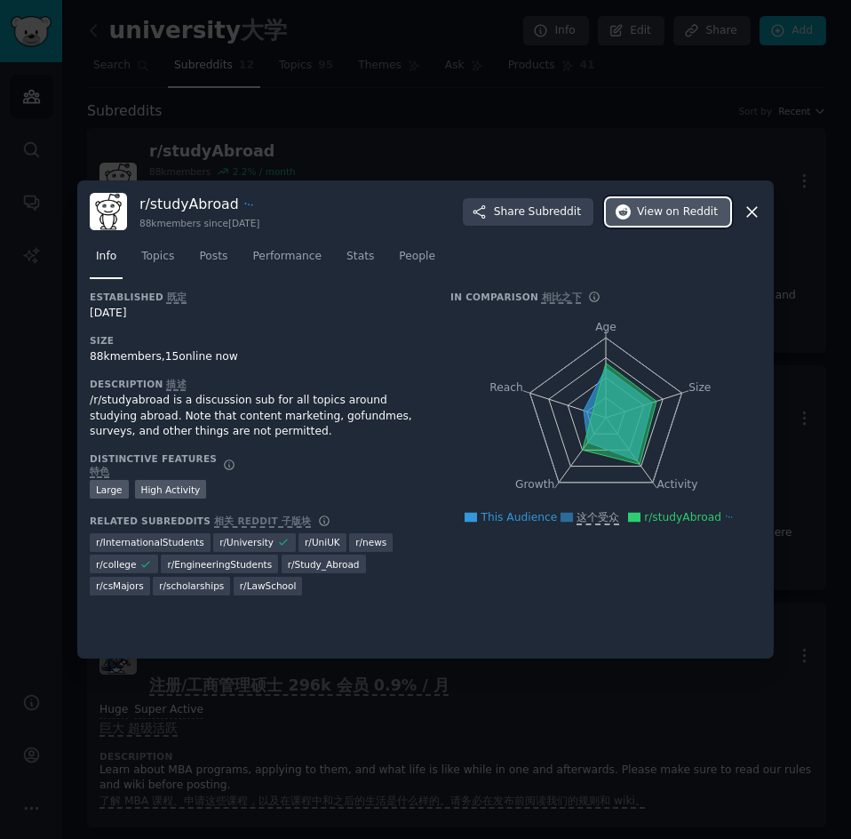
click at [655, 210] on span "View on Reddit" at bounding box center [677, 212] width 81 height 16
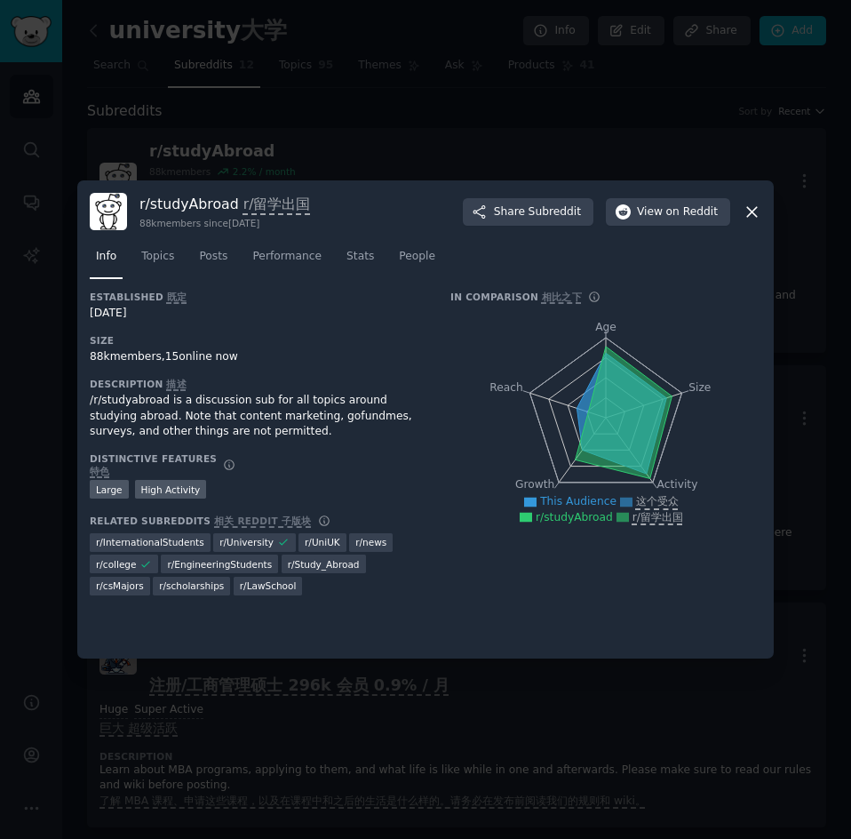
click at [736, 201] on div "r/ studyAbroad r/留学出国 88k members since [DATE] Share Subreddit View on Reddit" at bounding box center [426, 211] width 672 height 37
click at [746, 211] on icon at bounding box center [752, 212] width 19 height 19
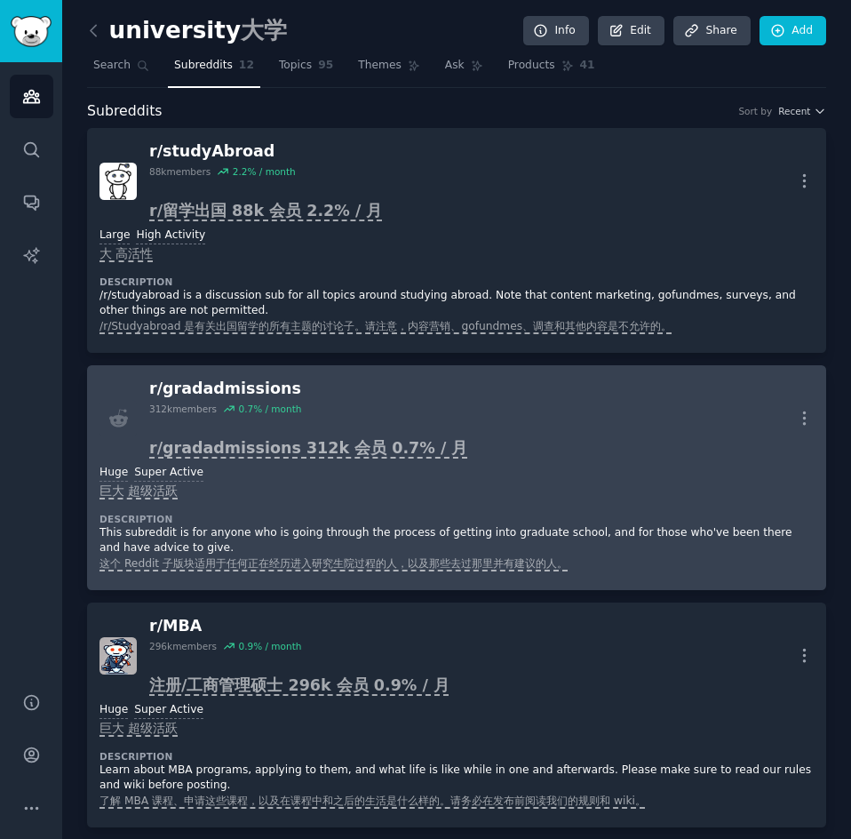
scroll to position [89, 0]
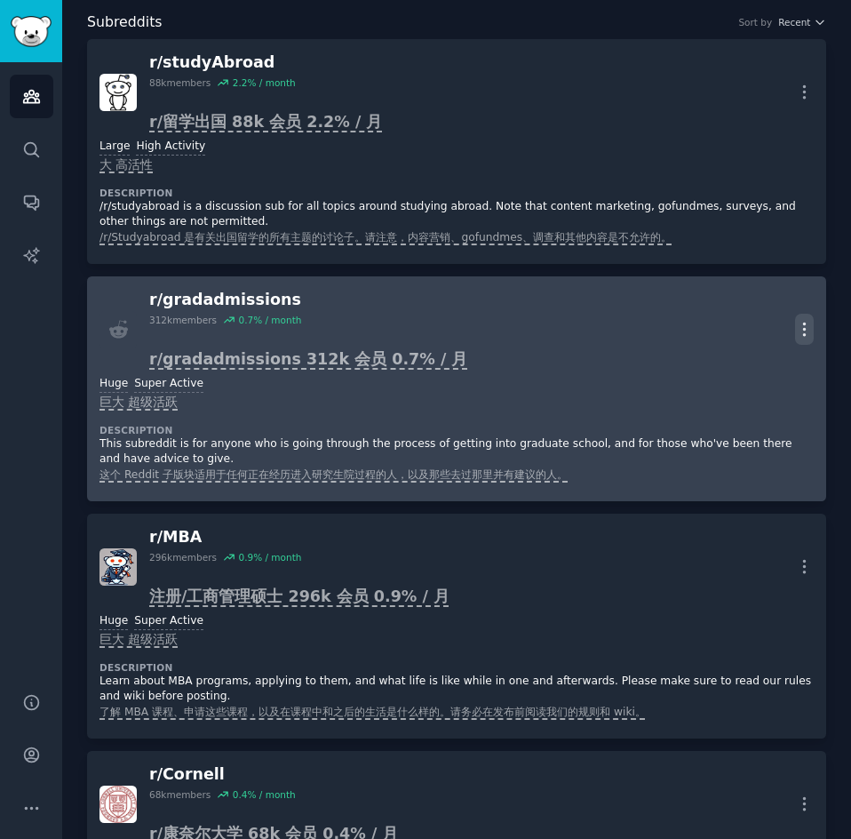
click at [798, 335] on icon "button" at bounding box center [804, 329] width 19 height 19
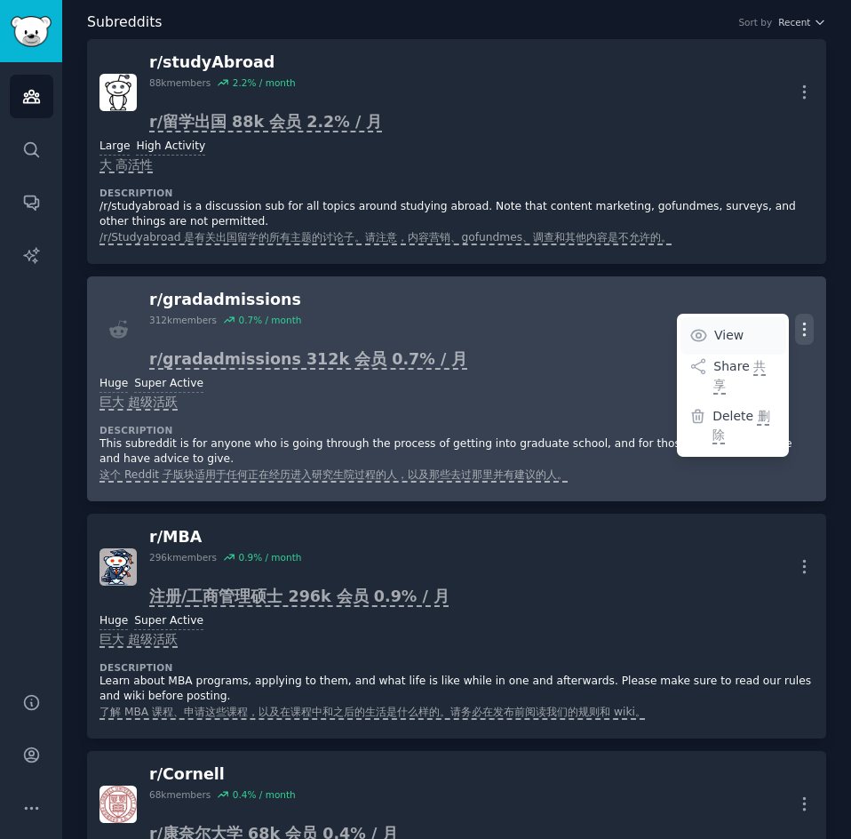
click at [705, 336] on link "View" at bounding box center [734, 335] width 106 height 37
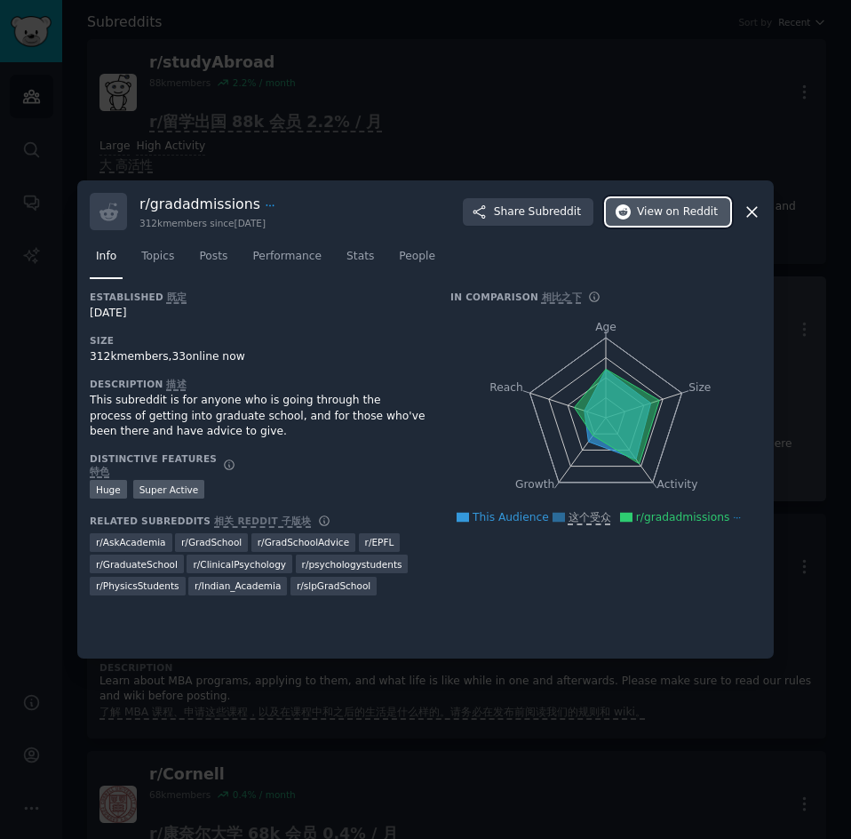
click at [656, 205] on span "View on Reddit" at bounding box center [677, 212] width 81 height 16
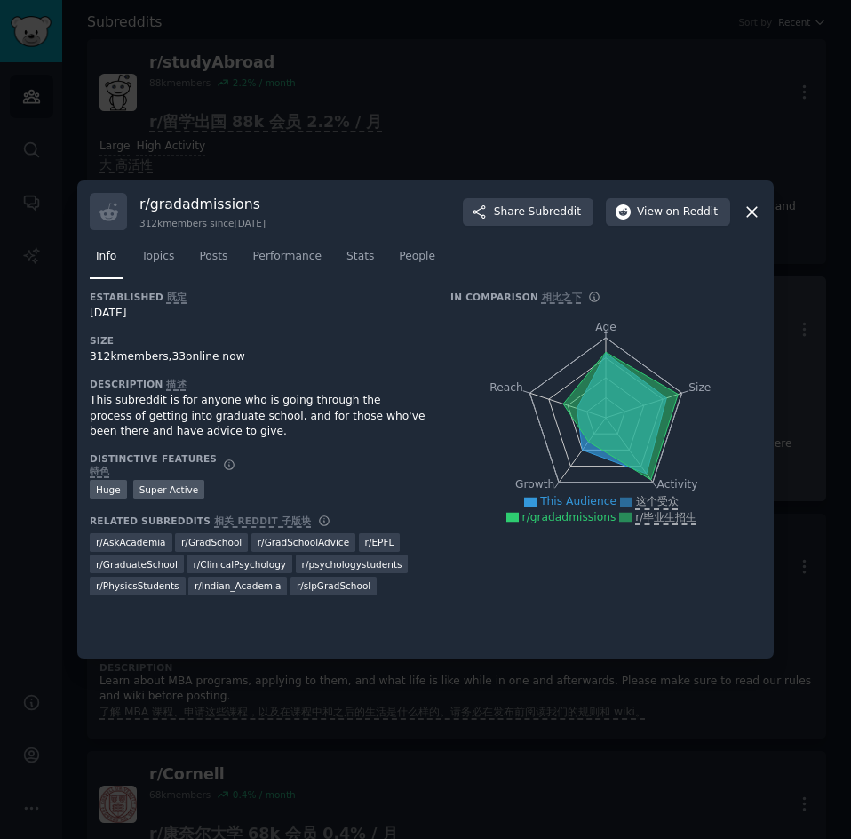
click at [739, 211] on div "r/ gradadmissions 312k members since [DATE] Share Subreddit View on Reddit" at bounding box center [426, 211] width 672 height 37
click at [747, 215] on icon at bounding box center [752, 212] width 19 height 19
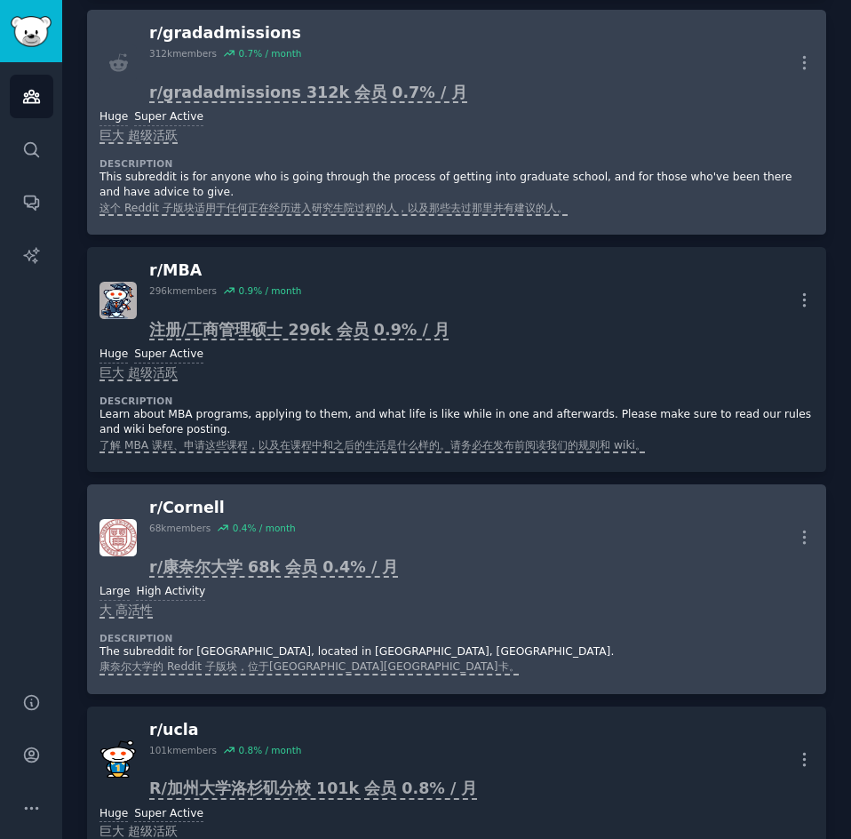
scroll to position [622, 0]
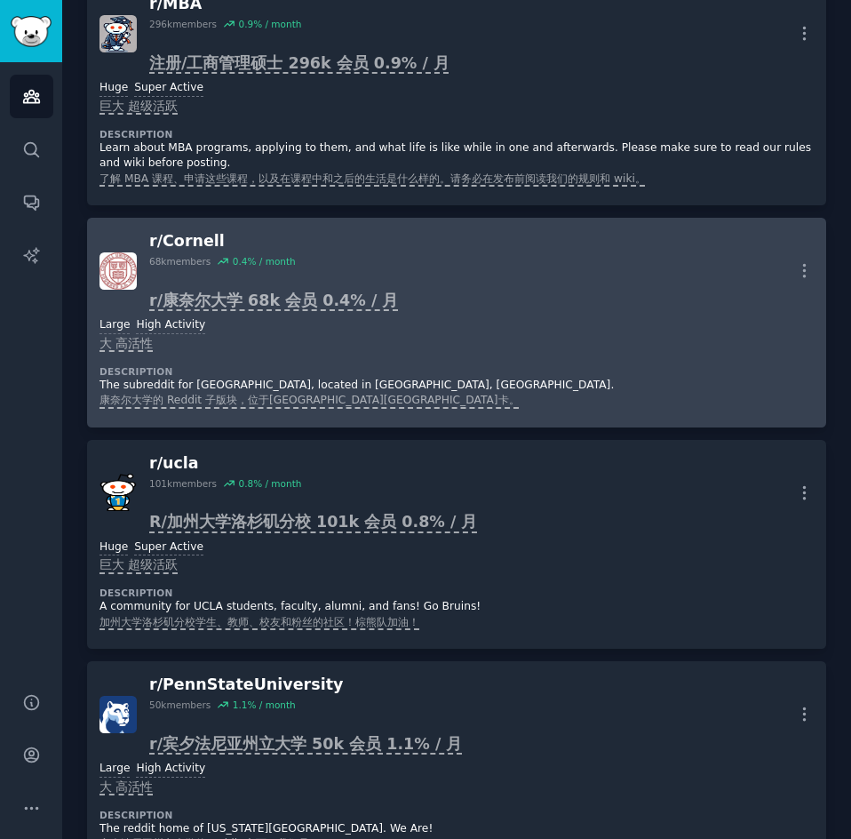
click at [187, 235] on div "r/ Cornell" at bounding box center [273, 241] width 249 height 22
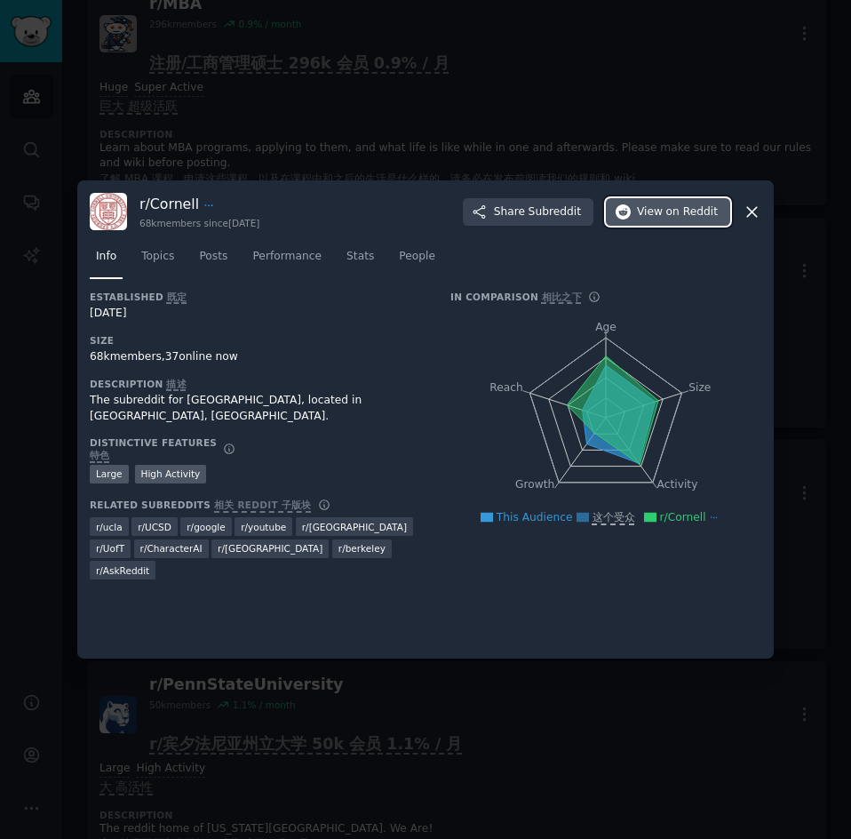
click at [649, 213] on span "View on Reddit" at bounding box center [677, 212] width 81 height 16
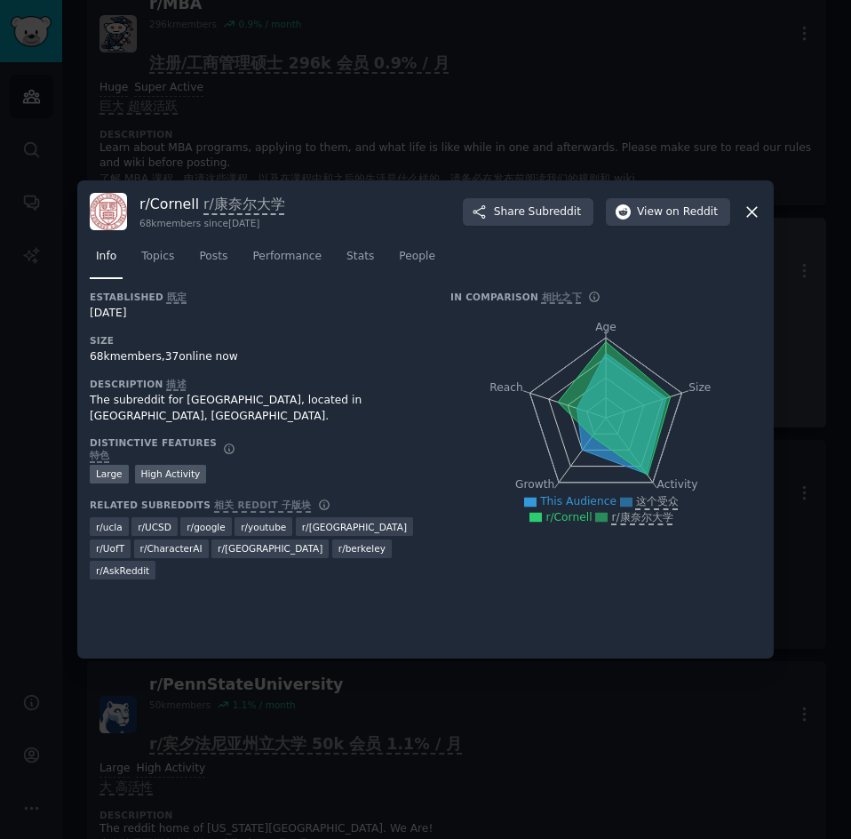
drag, startPoint x: 755, startPoint y: 204, endPoint x: 724, endPoint y: 232, distance: 41.5
click at [755, 204] on icon at bounding box center [752, 212] width 19 height 19
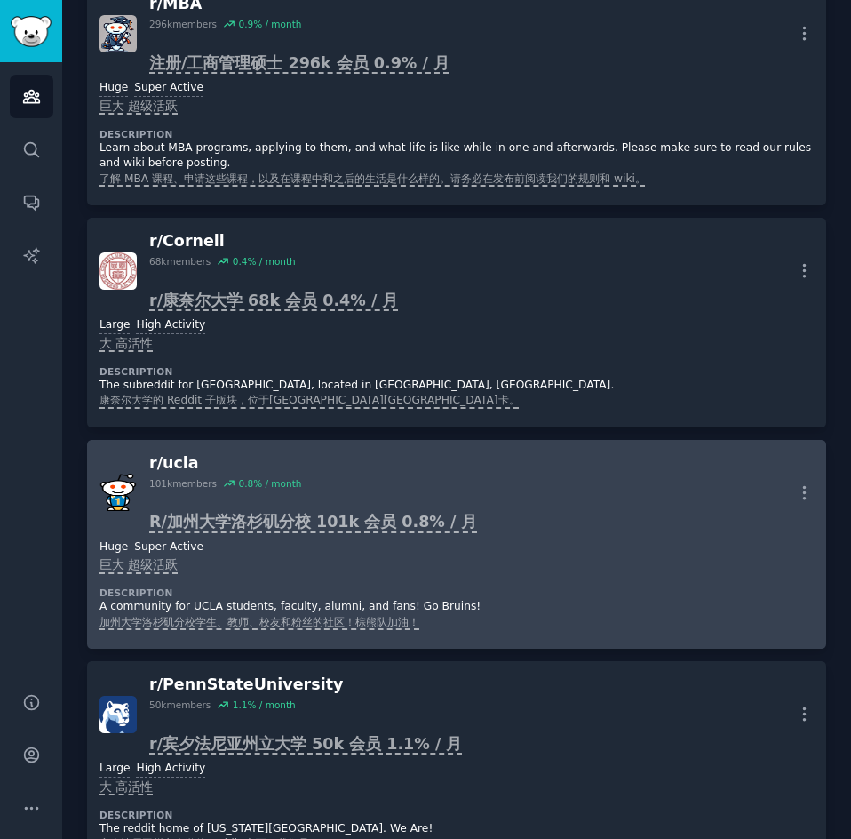
scroll to position [711, 0]
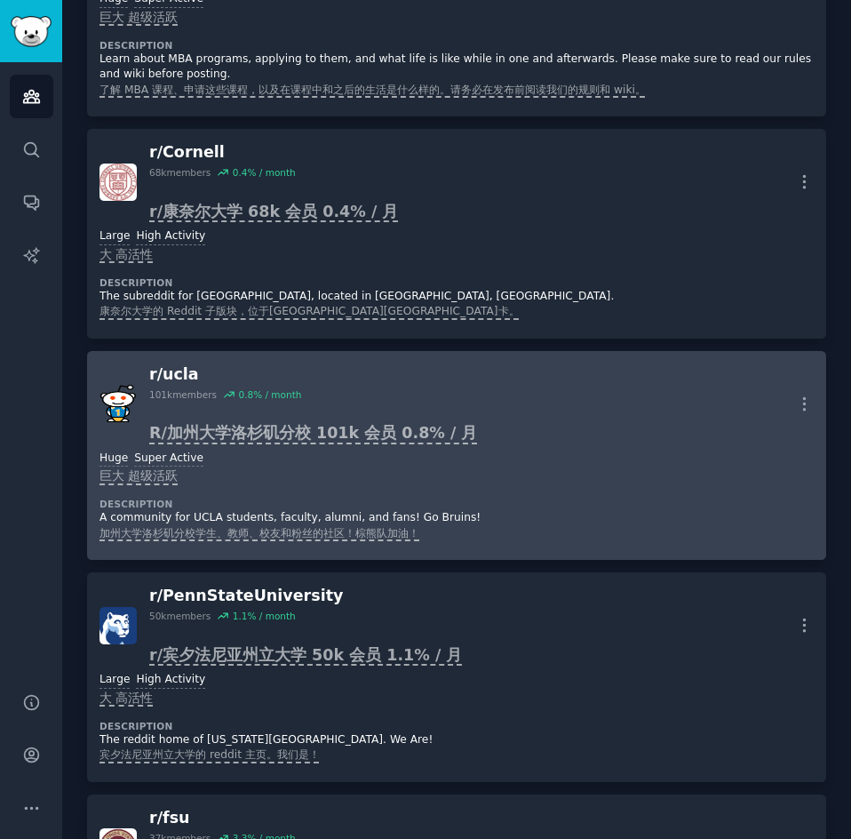
click at [187, 375] on div "r/ [GEOGRAPHIC_DATA]" at bounding box center [313, 374] width 328 height 22
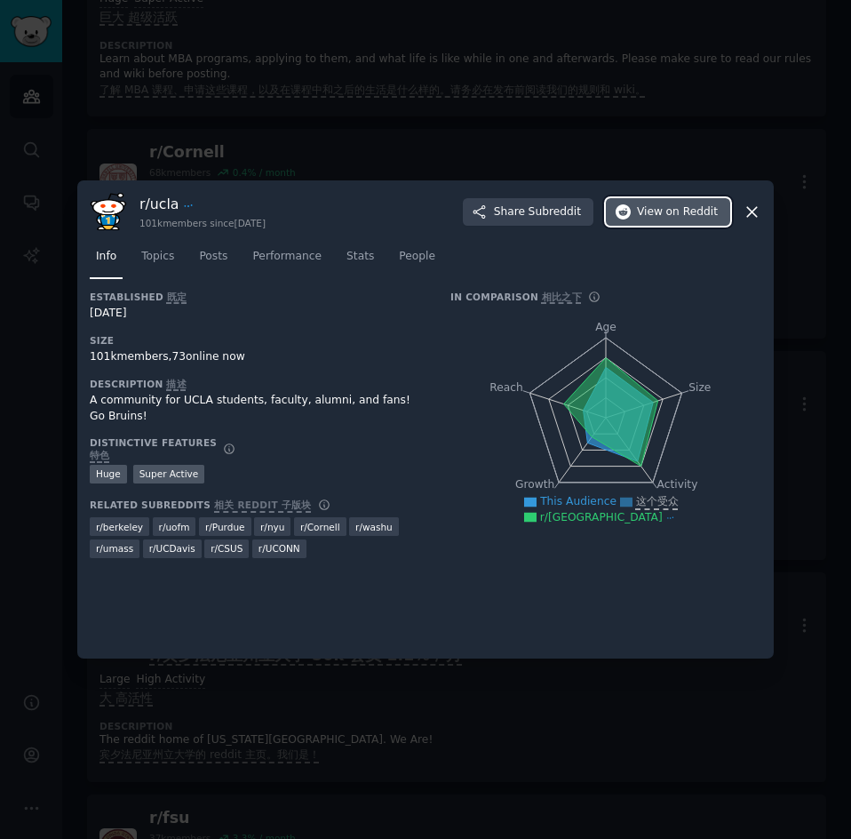
click at [667, 206] on span "on Reddit" at bounding box center [692, 212] width 52 height 16
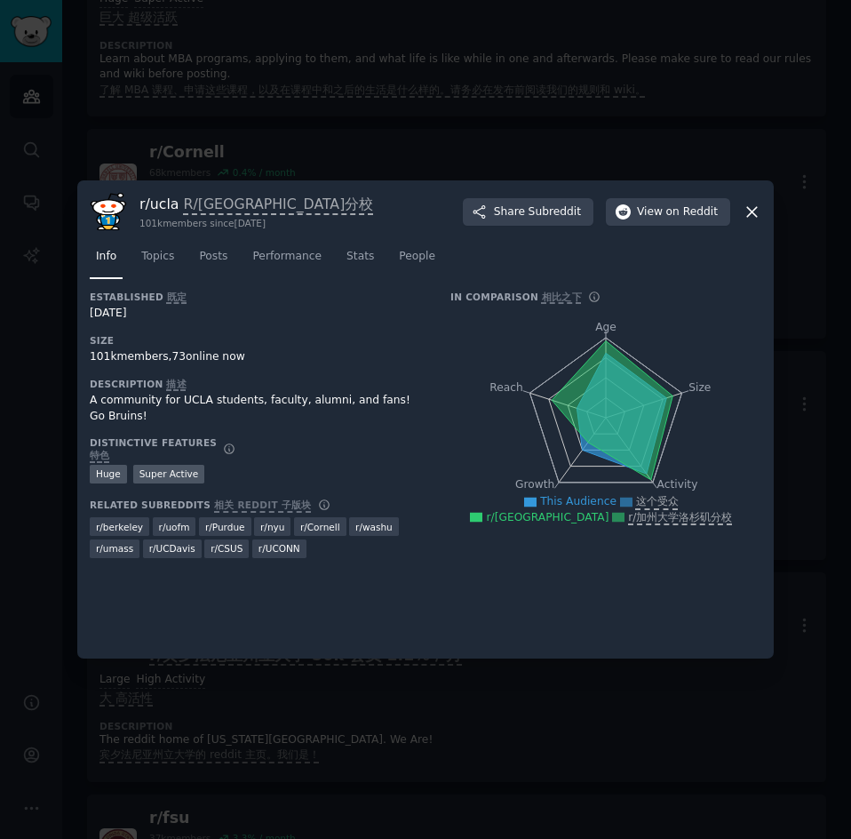
click at [745, 210] on icon at bounding box center [752, 212] width 19 height 19
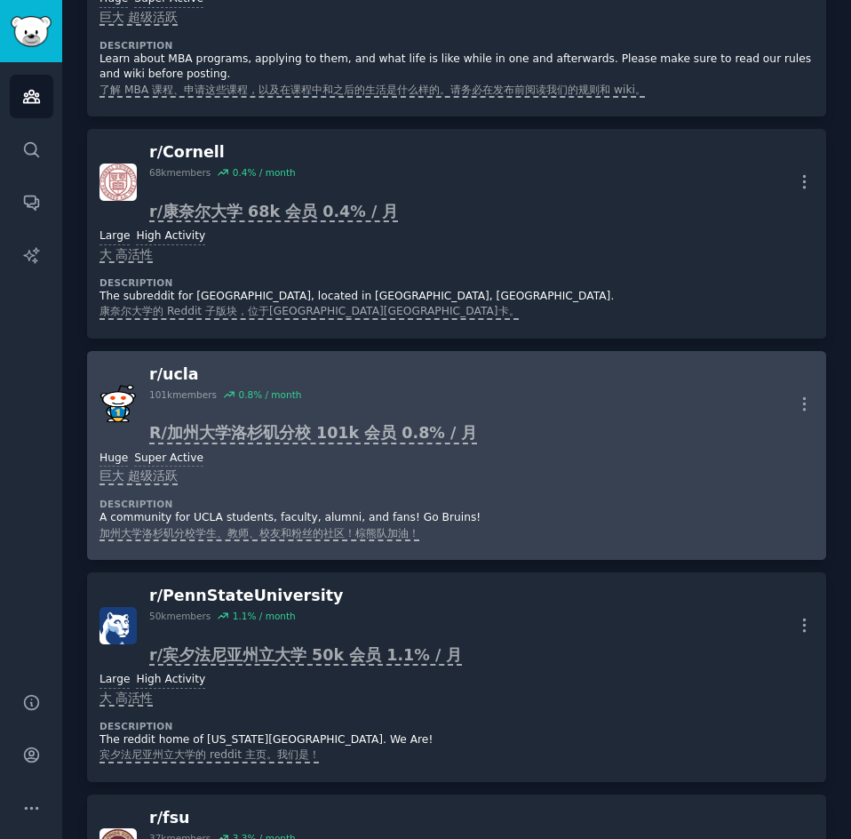
scroll to position [800, 0]
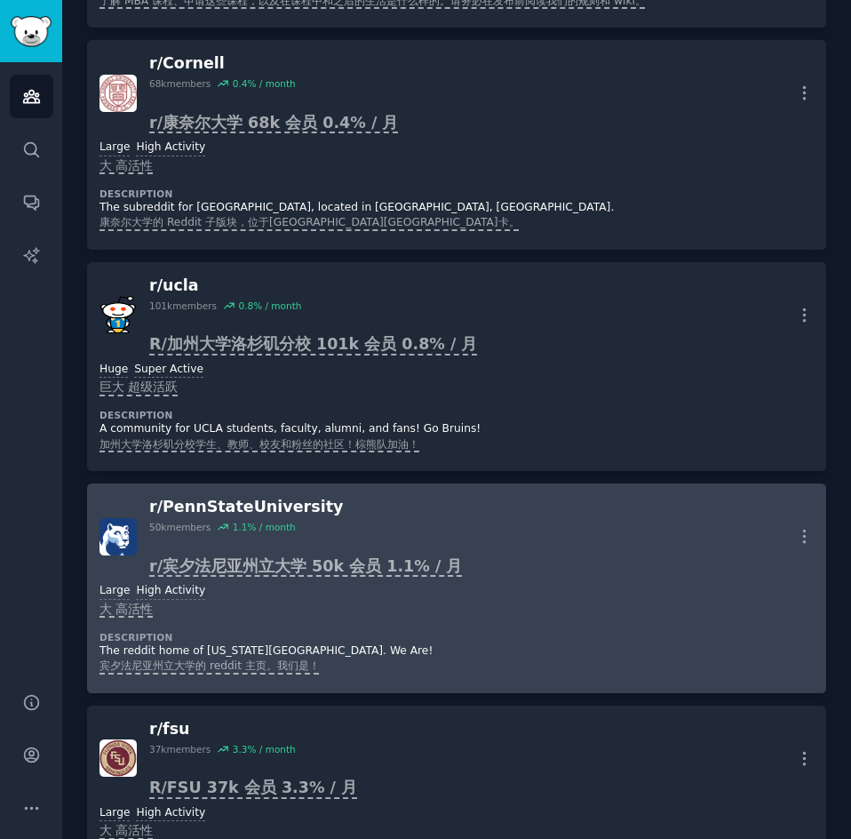
click at [232, 502] on div "r/ PennStateUniversity" at bounding box center [305, 507] width 313 height 22
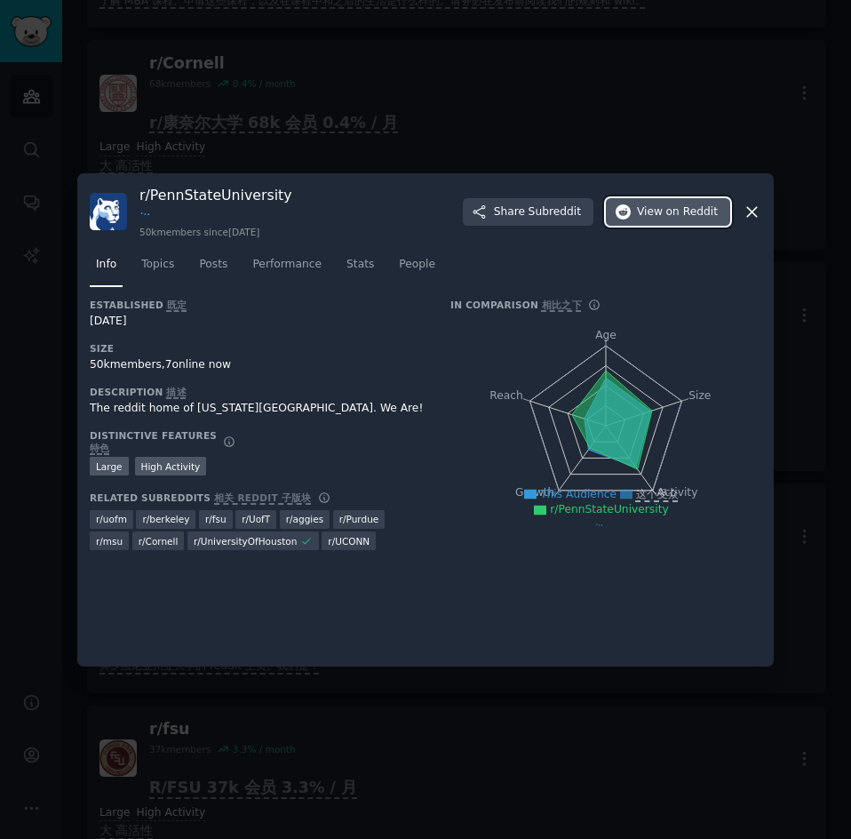
click at [681, 215] on span "on Reddit" at bounding box center [692, 212] width 52 height 16
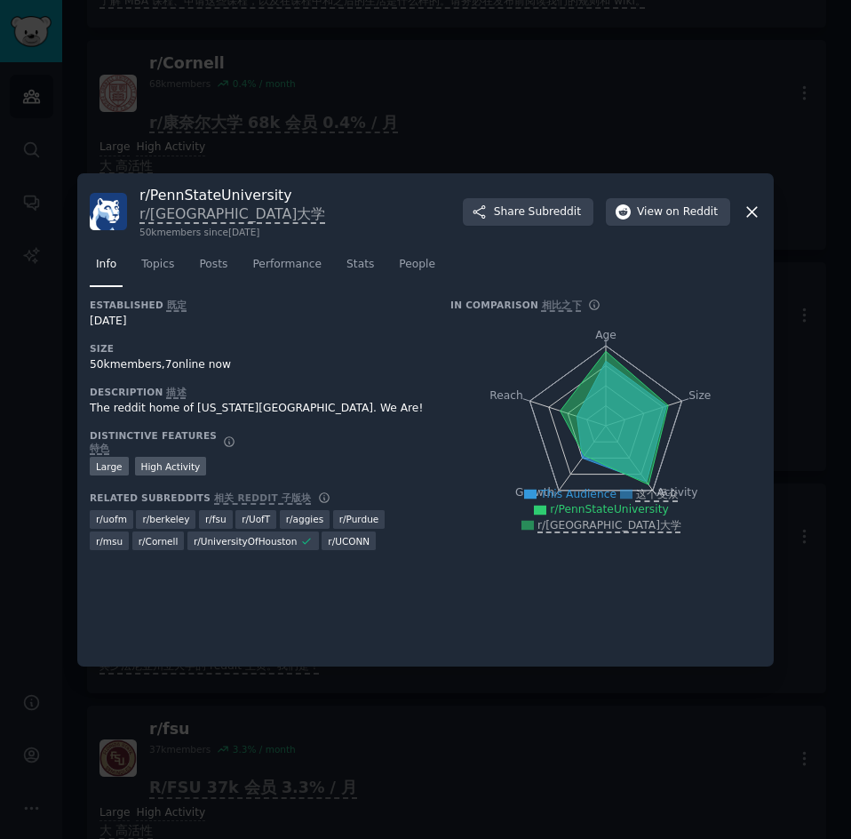
click at [749, 209] on icon at bounding box center [752, 212] width 10 height 10
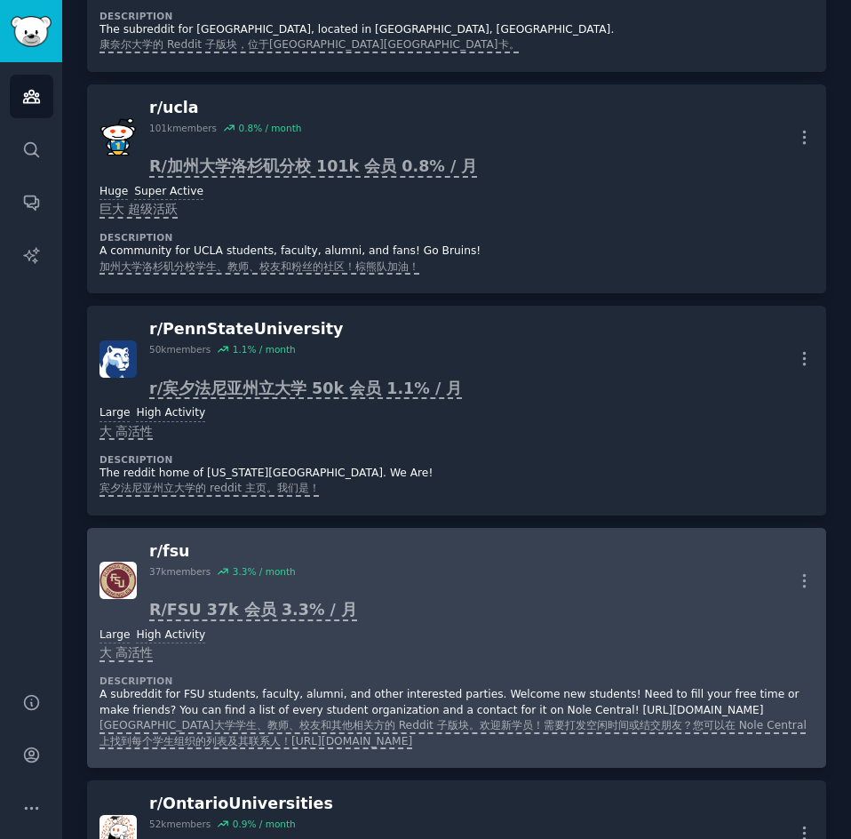
scroll to position [1066, 0]
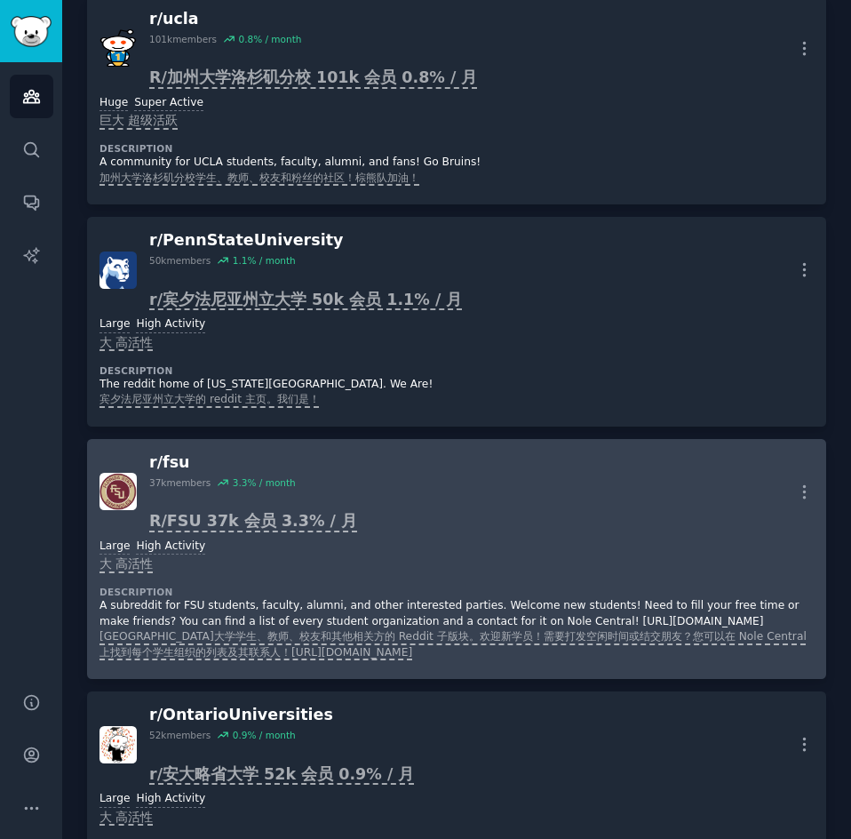
click at [164, 462] on div "r/ fsu" at bounding box center [253, 462] width 208 height 22
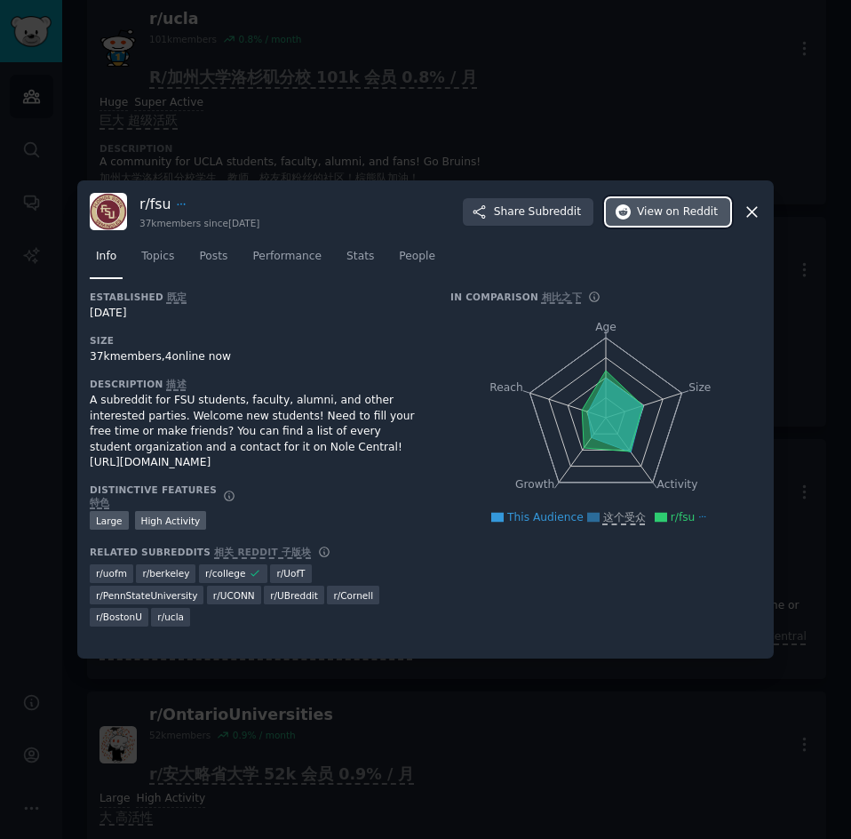
click at [643, 212] on span "View on Reddit" at bounding box center [677, 212] width 81 height 16
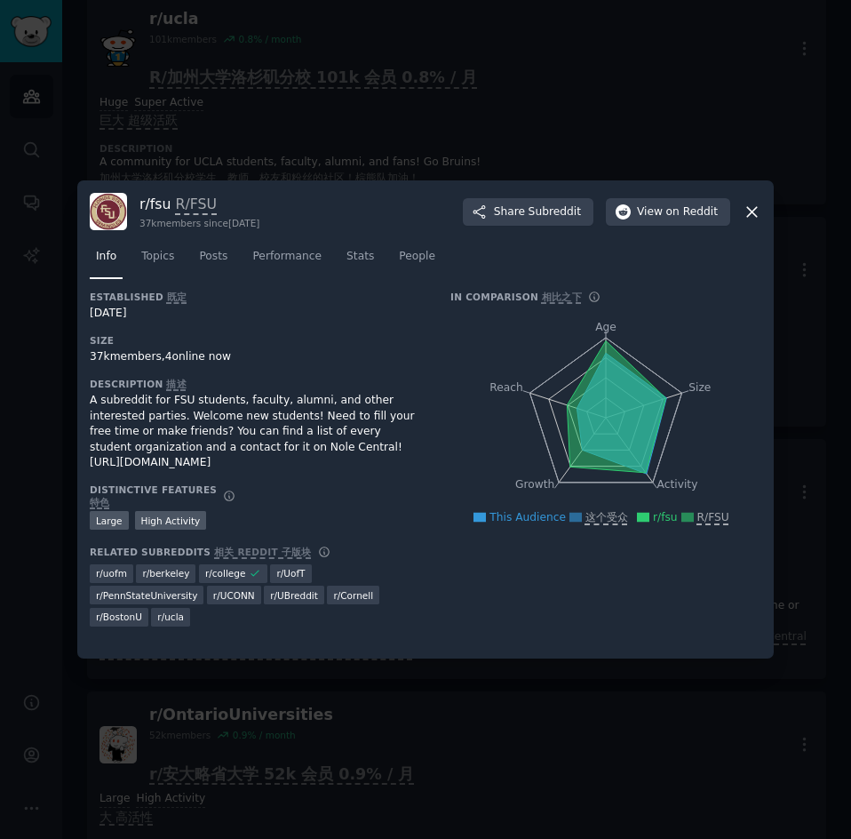
click at [746, 210] on icon at bounding box center [752, 212] width 19 height 19
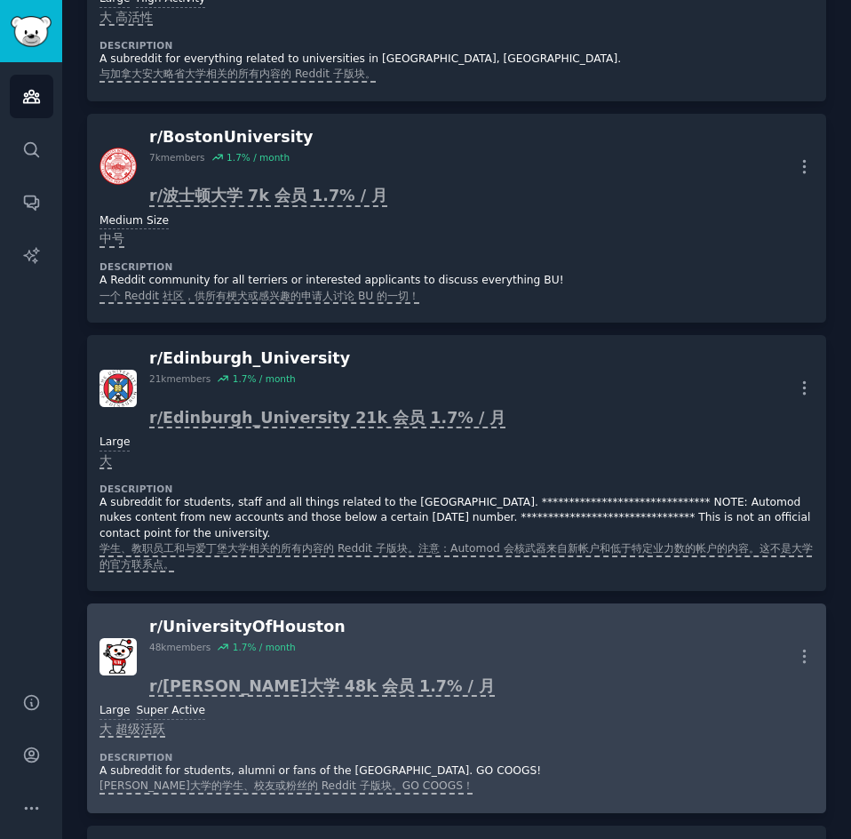
scroll to position [2221, 0]
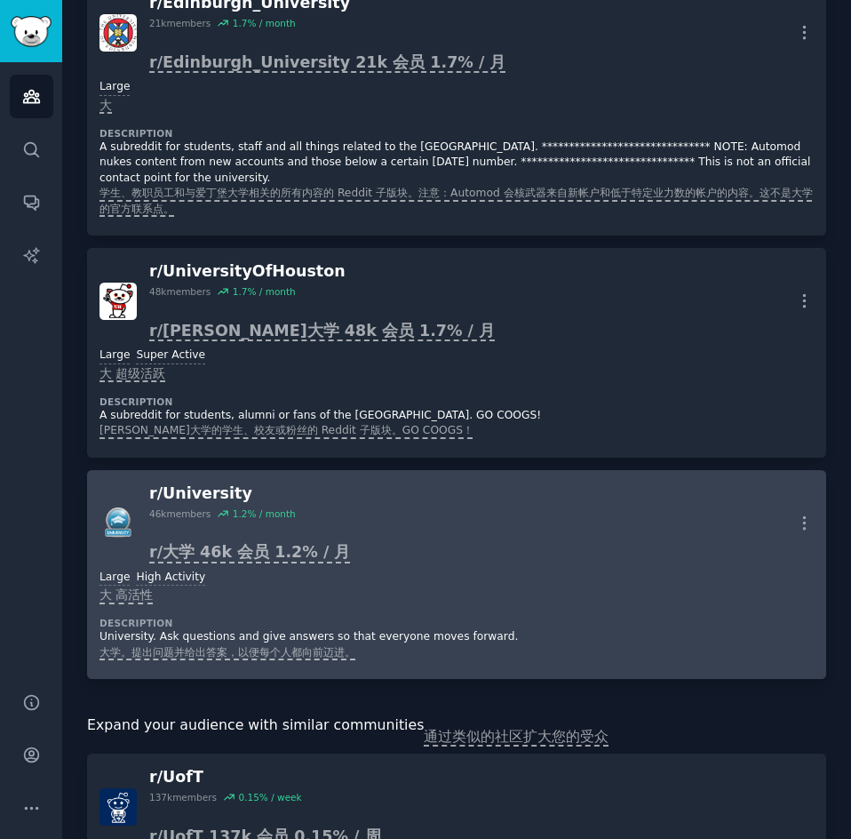
click at [208, 479] on link "r/ University 46k members 1.2 % / month r/大学 46k 会员 1.2% / 月 More Large High Ac…" at bounding box center [456, 575] width 739 height 210
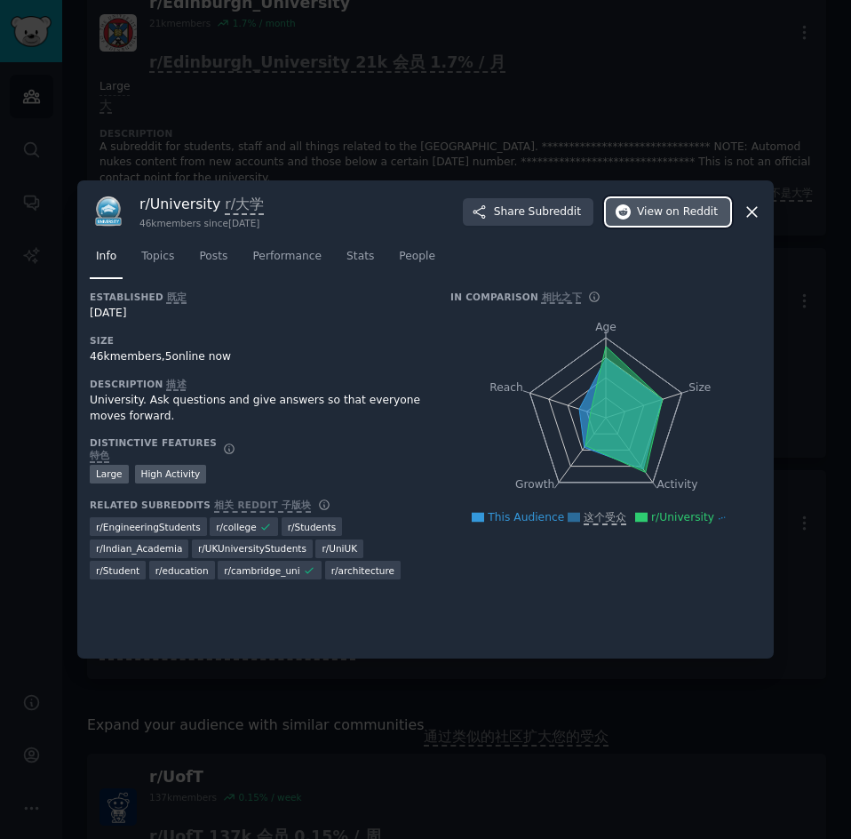
click at [617, 211] on icon "button" at bounding box center [624, 212] width 16 height 16
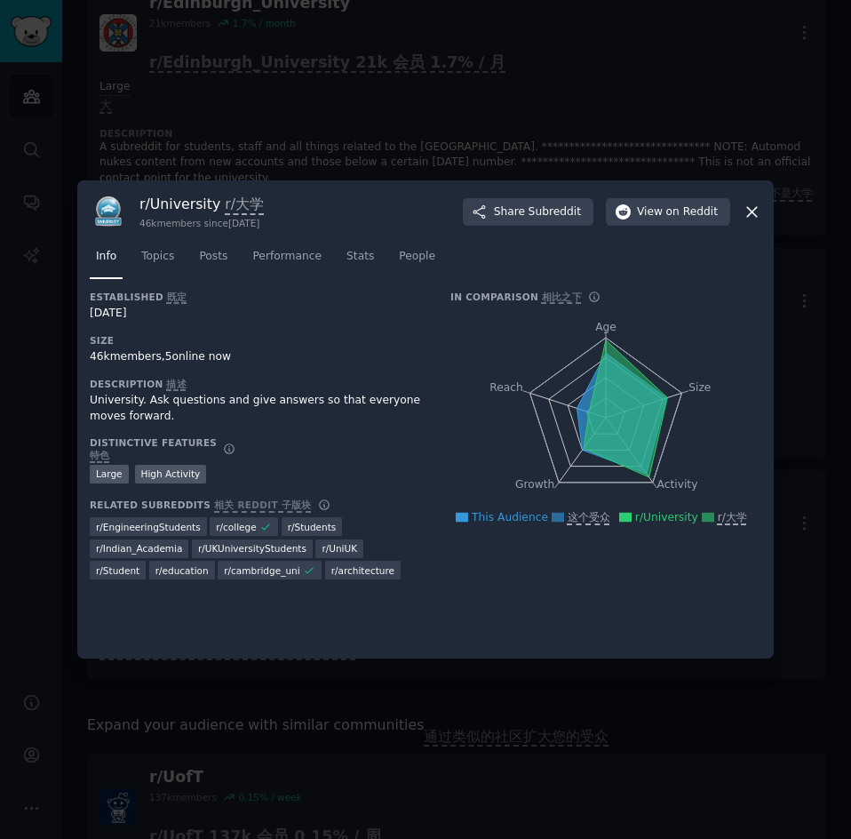
click at [747, 211] on icon at bounding box center [752, 212] width 19 height 19
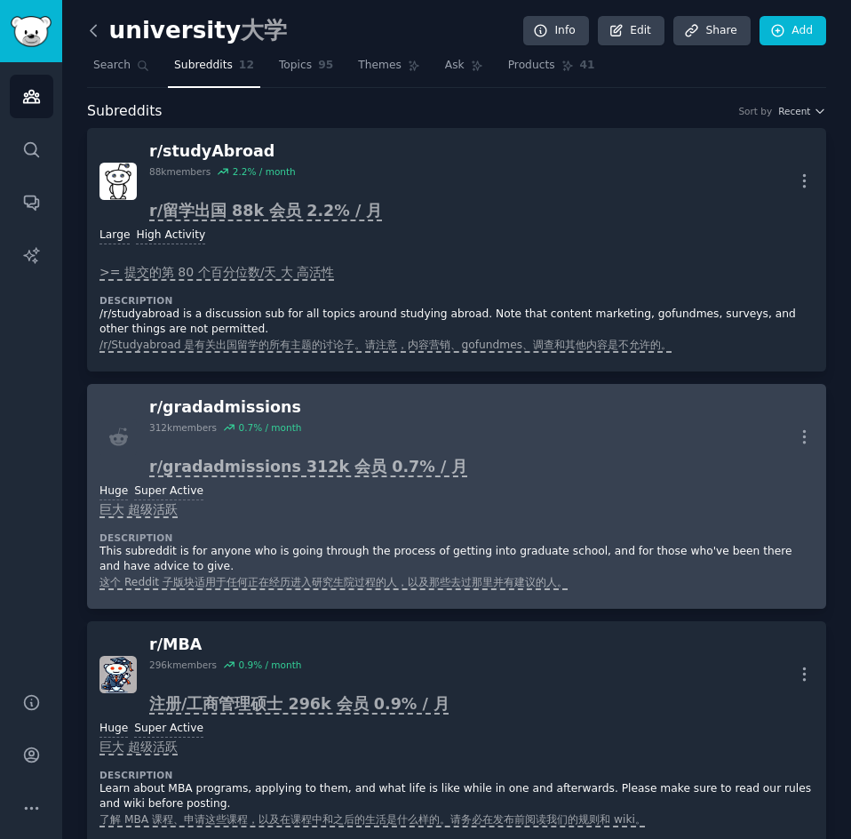
click at [89, 28] on icon at bounding box center [93, 30] width 19 height 19
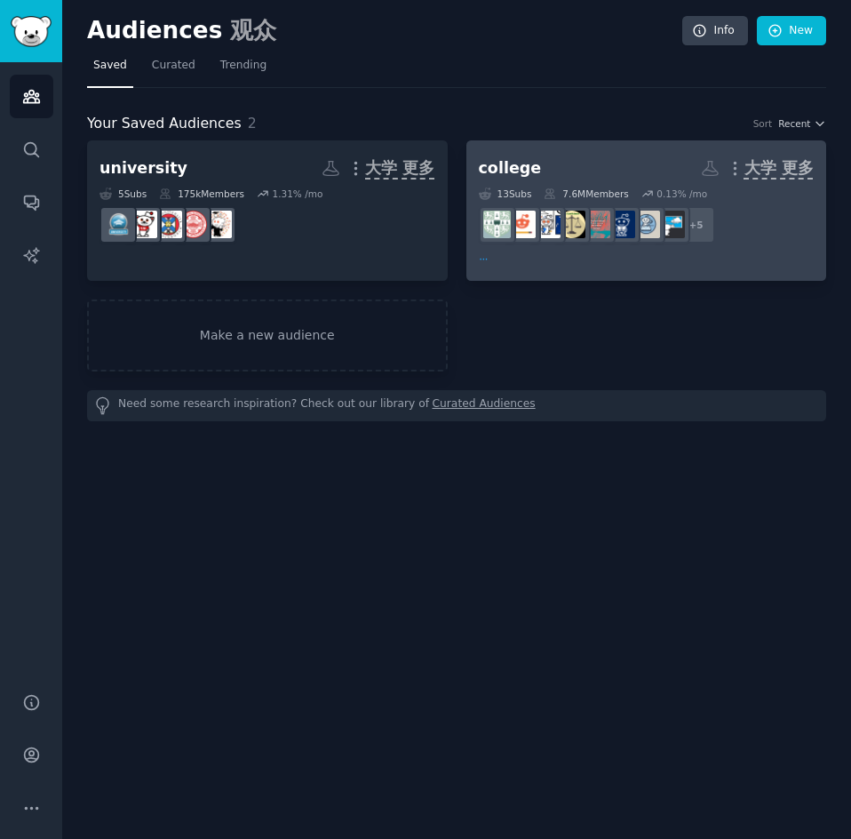
click at [578, 171] on h2 "college More 大学 更多" at bounding box center [647, 168] width 336 height 31
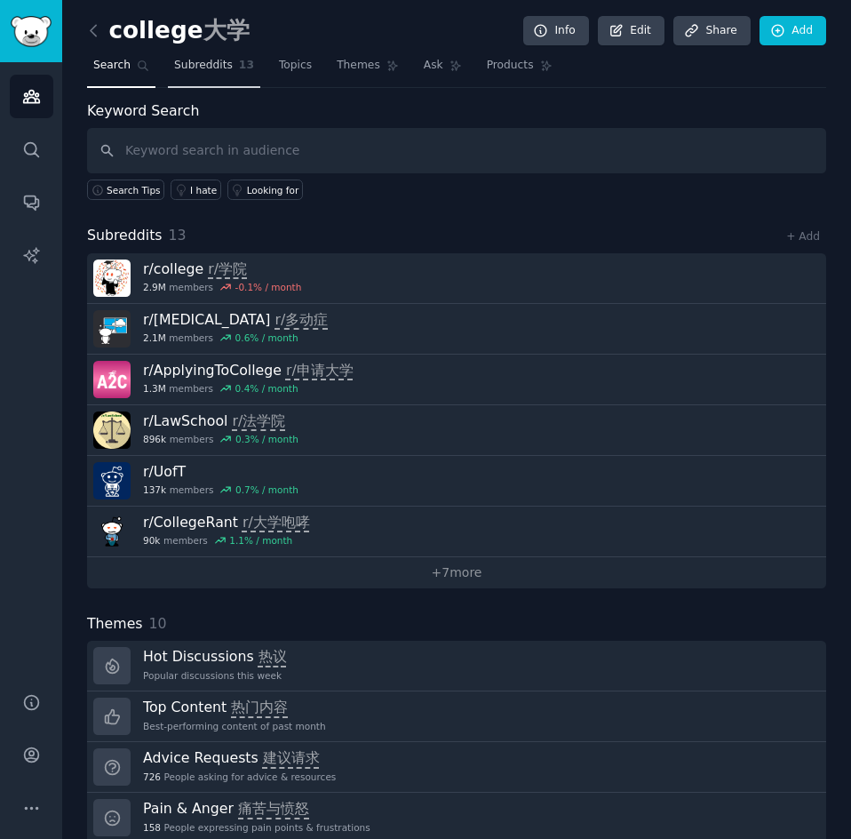
click at [224, 68] on span "Subreddits" at bounding box center [203, 66] width 59 height 16
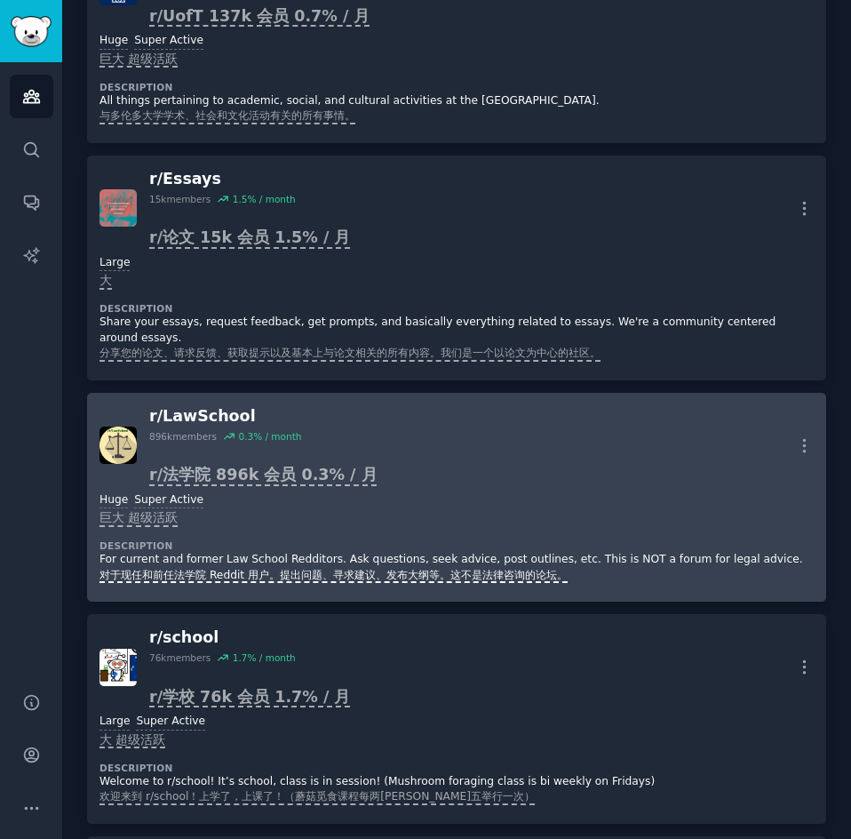
scroll to position [977, 0]
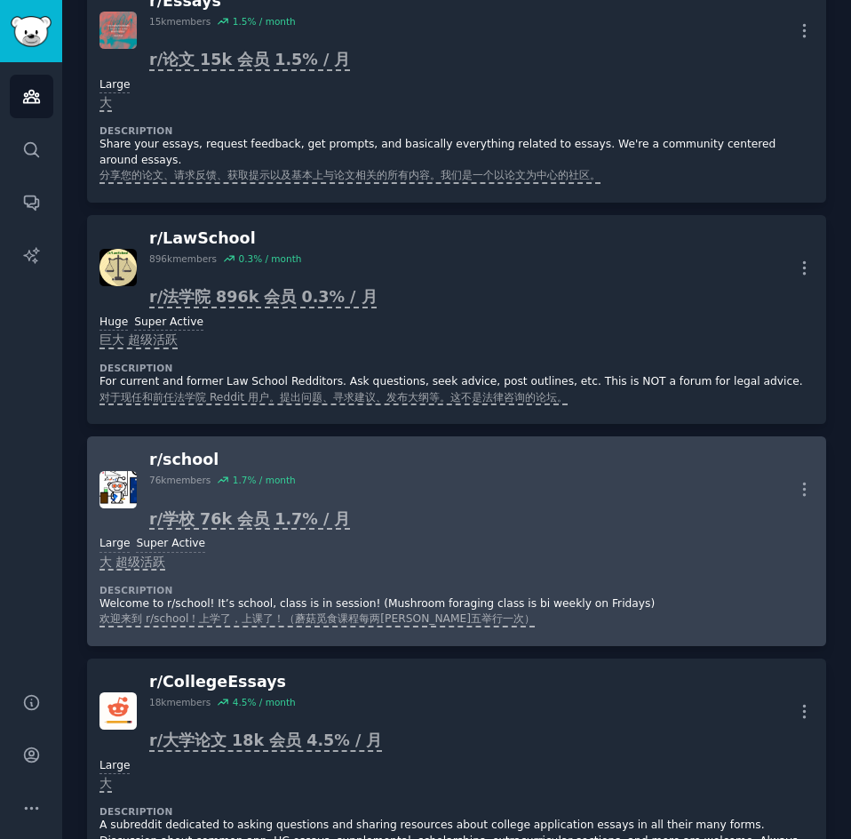
click at [182, 457] on div "r/ school" at bounding box center [249, 460] width 201 height 22
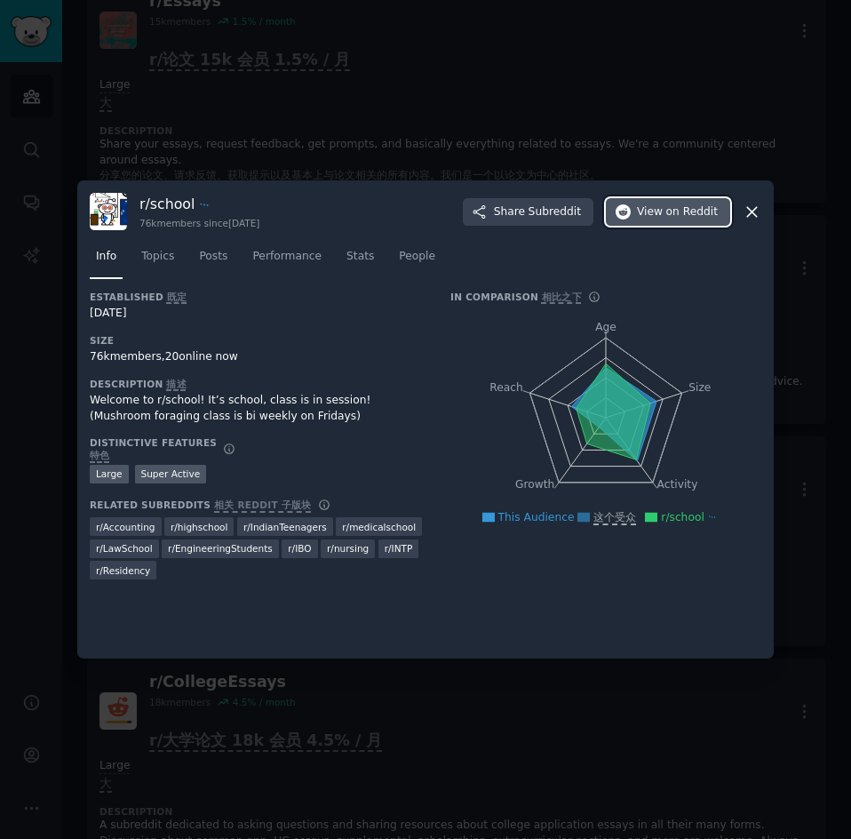
click at [678, 211] on span "on Reddit" at bounding box center [692, 212] width 52 height 16
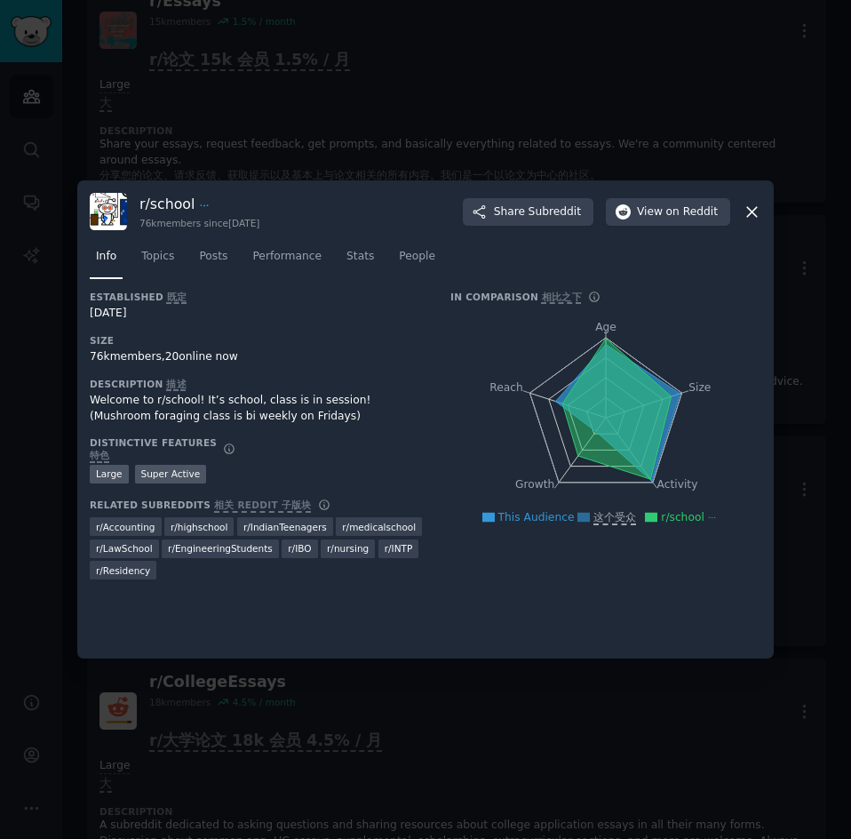
click at [753, 208] on icon at bounding box center [752, 212] width 19 height 19
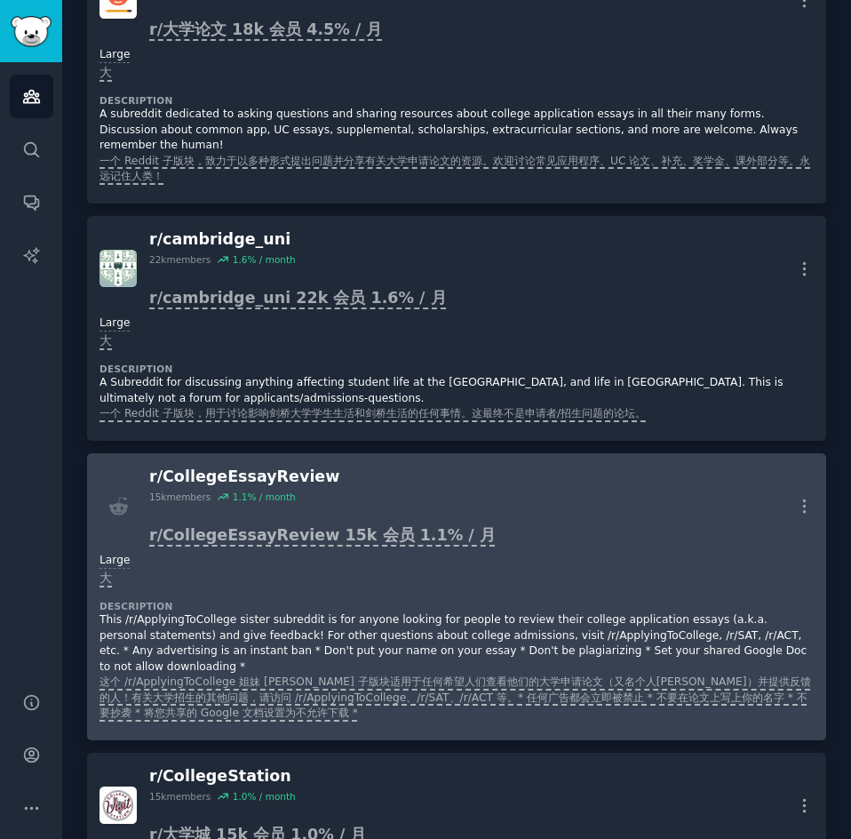
scroll to position [1955, 0]
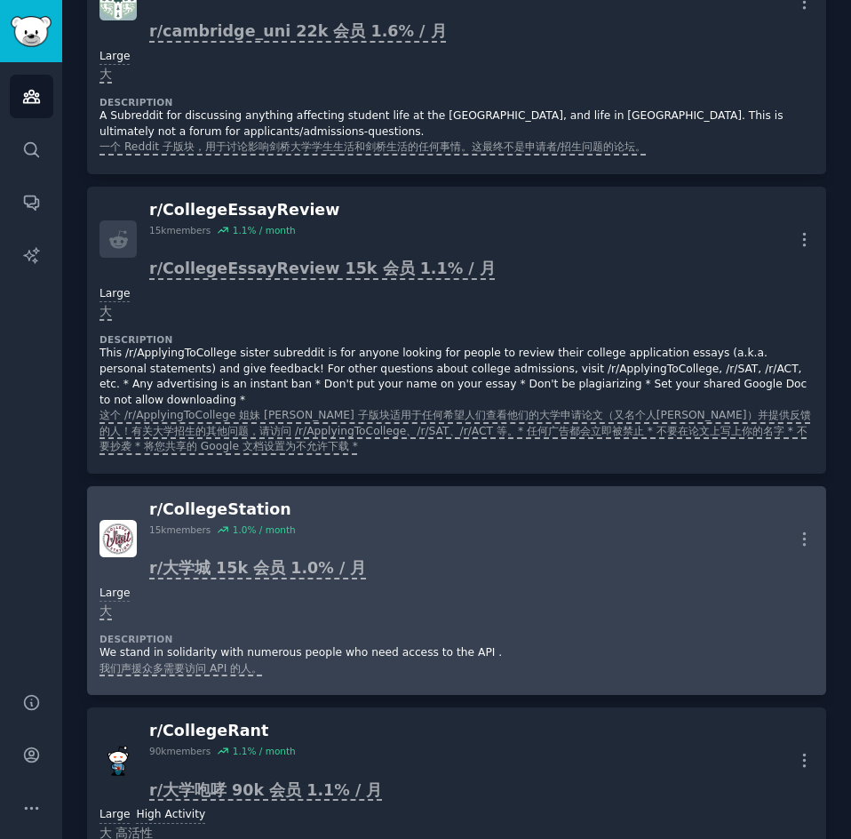
click at [161, 506] on div "r/ CollegeStation" at bounding box center [257, 509] width 217 height 22
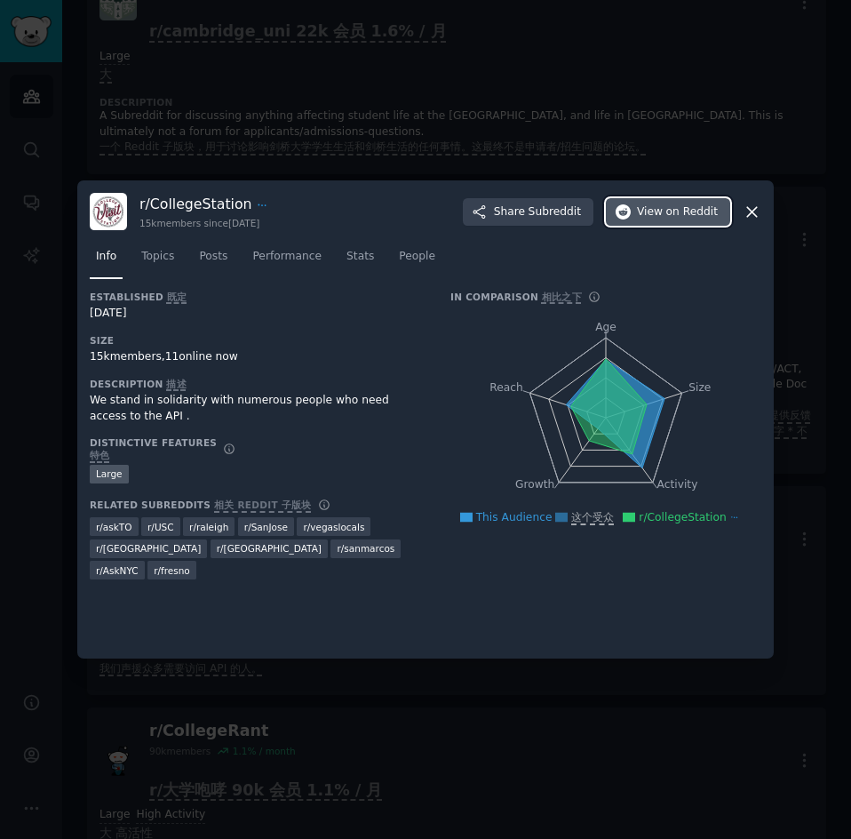
click at [632, 203] on button "View on Reddit" at bounding box center [668, 212] width 124 height 28
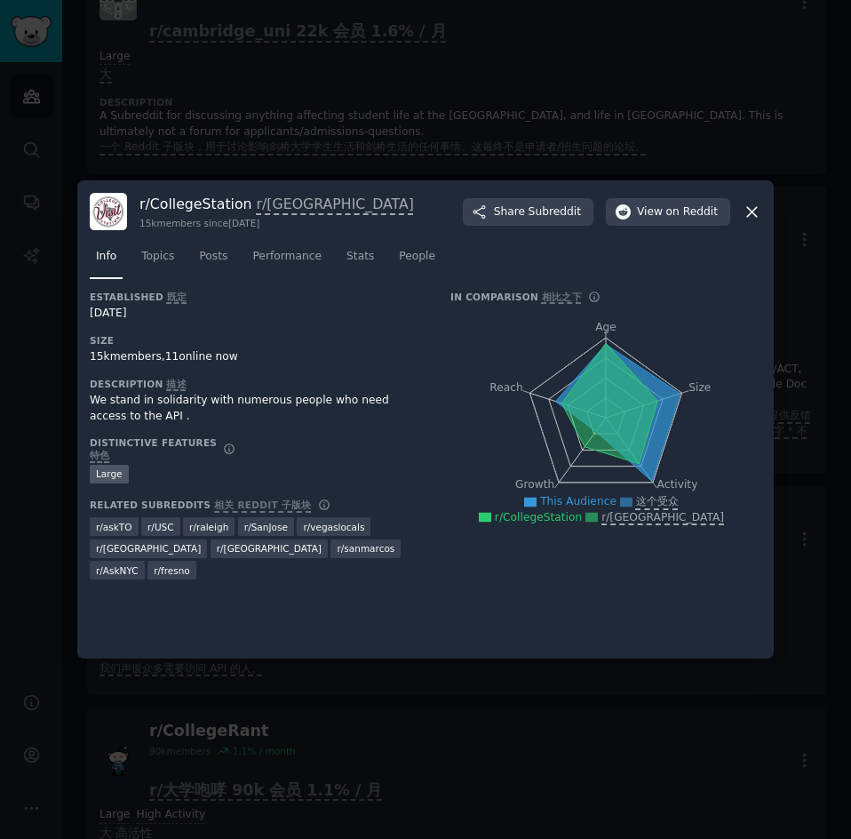
click at [760, 211] on icon at bounding box center [752, 212] width 19 height 19
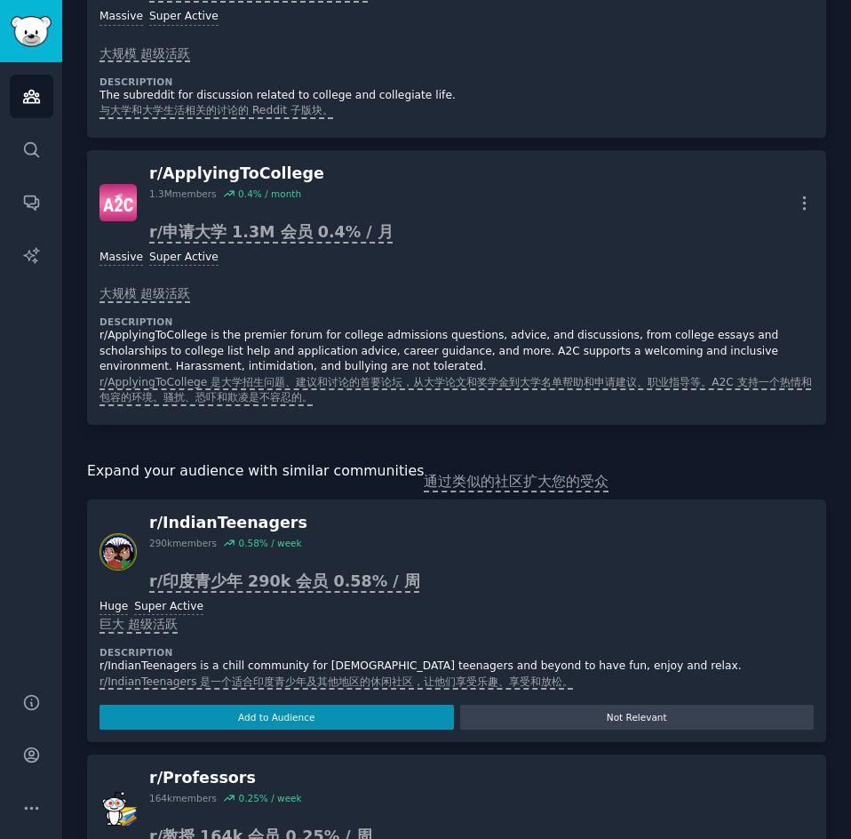
scroll to position [3287, 0]
